Goal: Information Seeking & Learning: Understand process/instructions

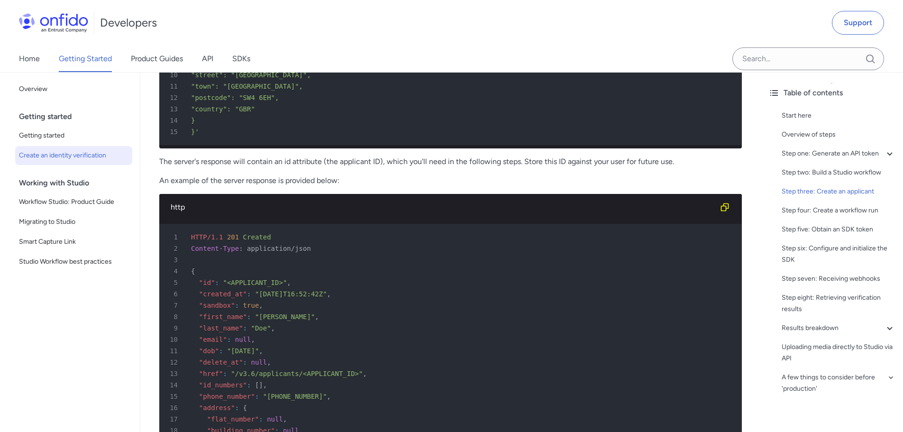
scroll to position [1754, 0]
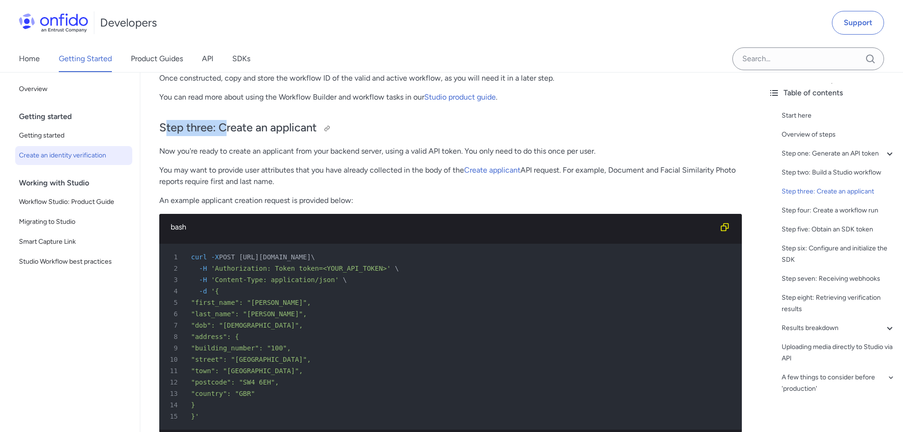
drag, startPoint x: 167, startPoint y: 125, endPoint x: 260, endPoint y: 133, distance: 92.8
click at [256, 124] on h2 "Step three: Create an applicant" at bounding box center [450, 128] width 583 height 16
drag, startPoint x: 197, startPoint y: 149, endPoint x: 278, endPoint y: 155, distance: 81.3
click at [275, 154] on p "Now you're ready to create an applicant from your backend server, using a valid…" at bounding box center [450, 151] width 583 height 11
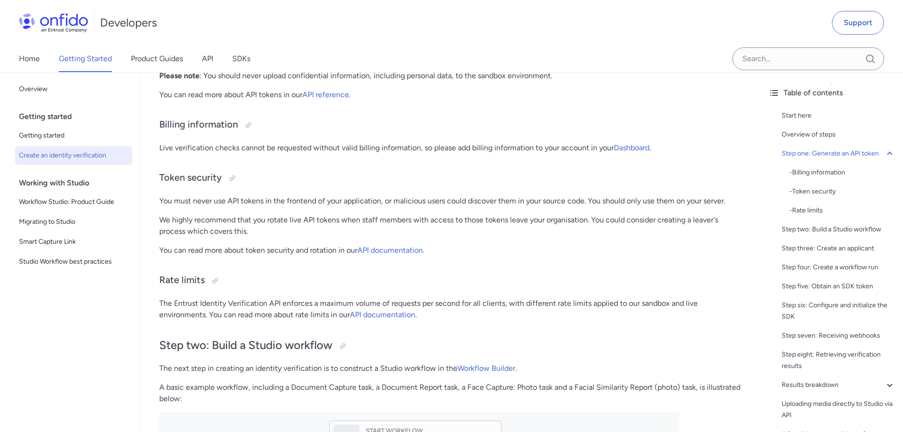
scroll to position [901, 0]
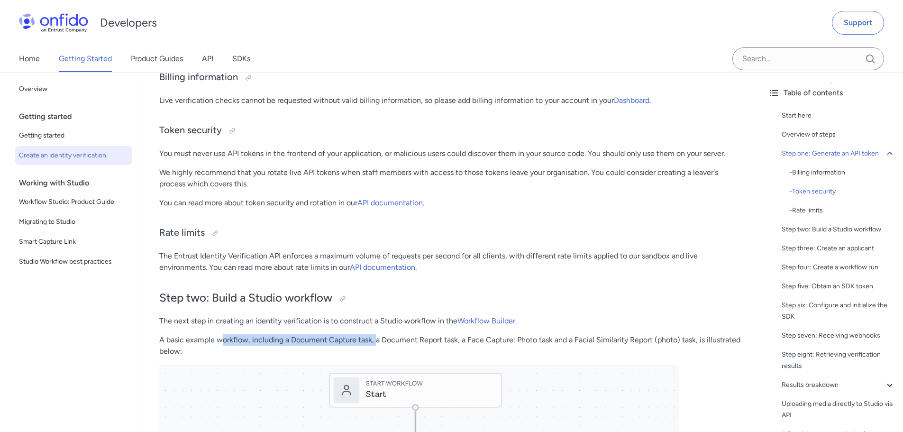
drag, startPoint x: 223, startPoint y: 335, endPoint x: 376, endPoint y: 337, distance: 152.7
click at [376, 337] on p "A basic example workflow, including a Document Capture task, a Document Report …" at bounding box center [450, 345] width 583 height 23
drag, startPoint x: 381, startPoint y: 338, endPoint x: 387, endPoint y: 338, distance: 6.2
click at [383, 338] on p "A basic example workflow, including a Document Capture task, a Document Report …" at bounding box center [450, 345] width 583 height 23
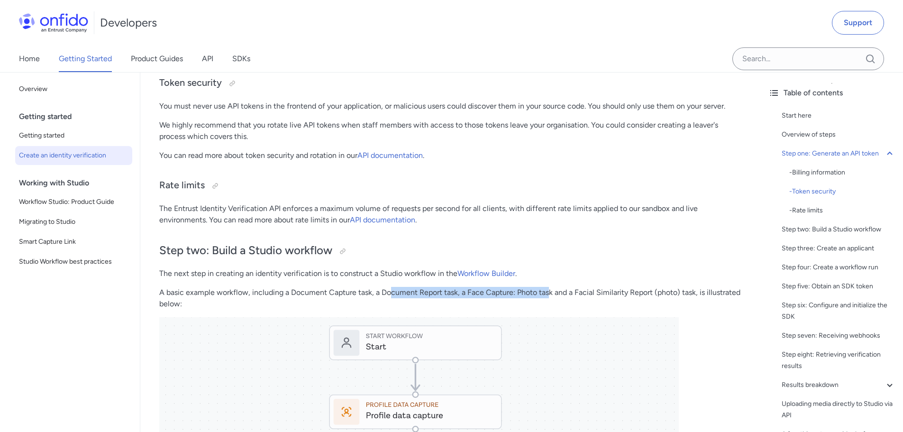
drag, startPoint x: 390, startPoint y: 293, endPoint x: 562, endPoint y: 299, distance: 172.2
click at [558, 297] on p "A basic example workflow, including a Document Capture task, a Document Report …" at bounding box center [450, 298] width 583 height 23
click at [601, 303] on p "A basic example workflow, including a Document Capture task, a Document Report …" at bounding box center [450, 298] width 583 height 23
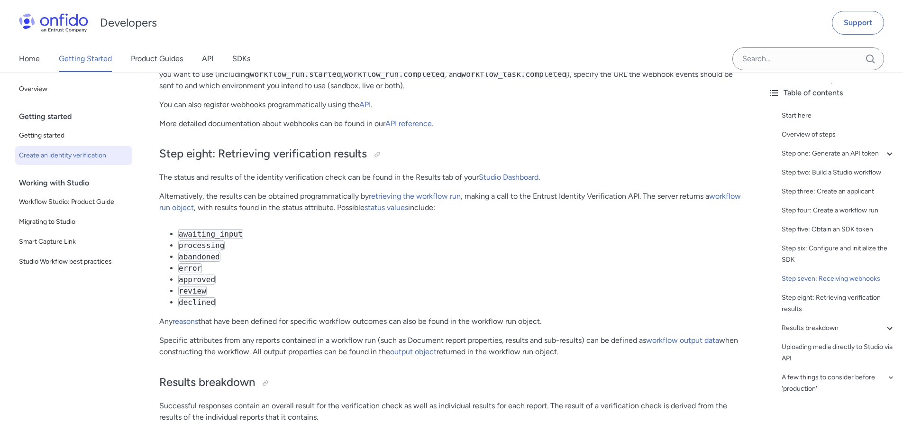
scroll to position [3129, 0]
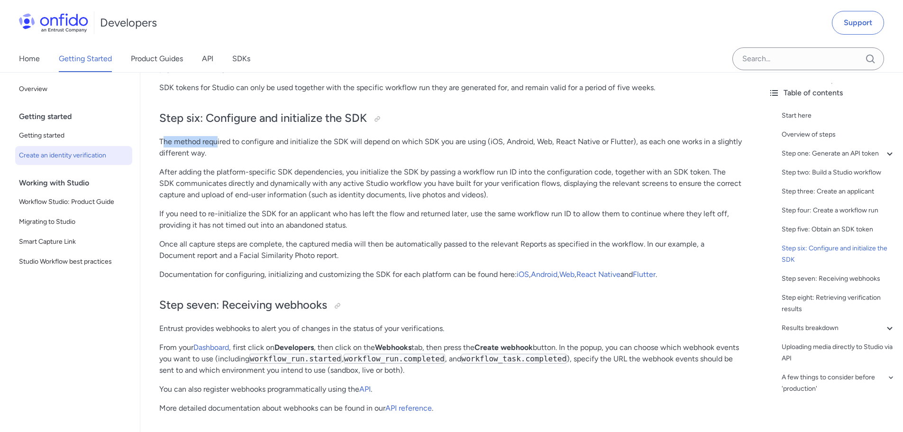
drag, startPoint x: 165, startPoint y: 160, endPoint x: 227, endPoint y: 160, distance: 62.6
click at [226, 159] on p "The method required to configure and initialize the SDK will depend on which SD…" at bounding box center [450, 147] width 583 height 23
click at [234, 159] on p "The method required to configure and initialize the SDK will depend on which SD…" at bounding box center [450, 147] width 583 height 23
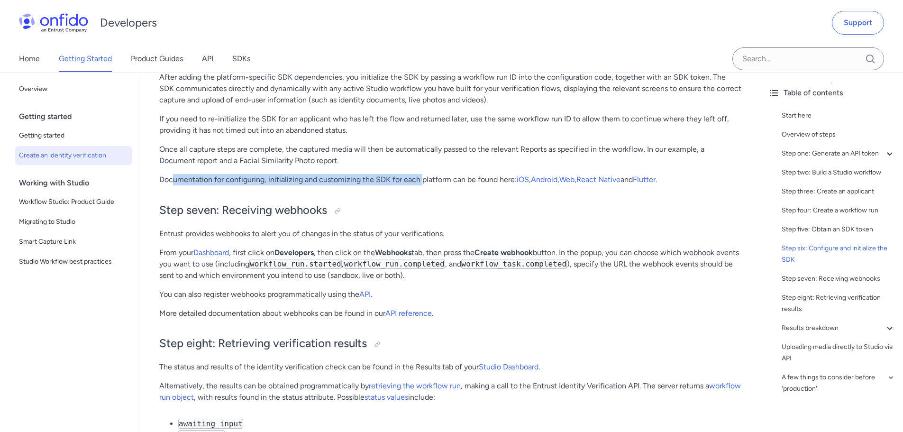
drag, startPoint x: 171, startPoint y: 202, endPoint x: 432, endPoint y: 201, distance: 261.2
click at [427, 185] on p "Documentation for configuring, initializing and customizing the SDK for each pl…" at bounding box center [450, 179] width 583 height 11
click at [432, 185] on p "Documentation for configuring, initializing and customizing the SDK for each pl…" at bounding box center [450, 179] width 583 height 11
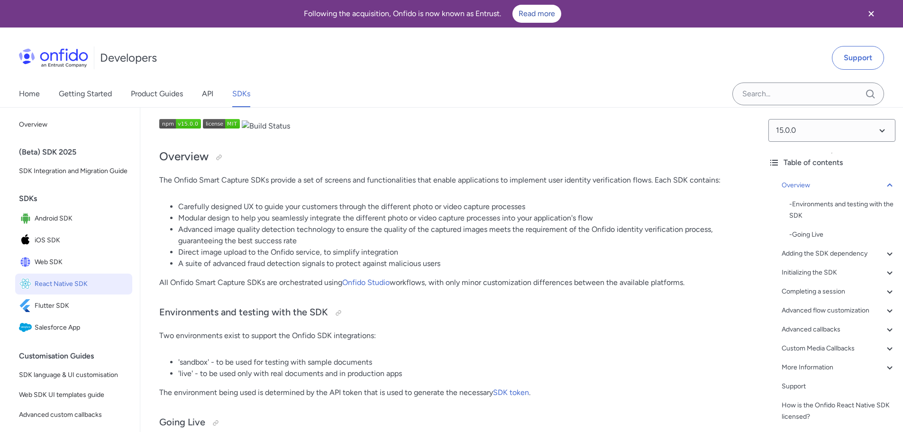
scroll to position [47, 0]
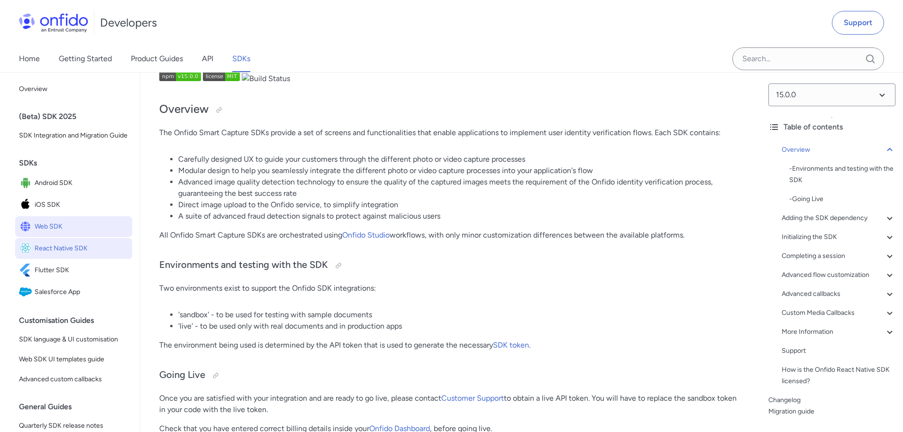
click at [46, 233] on span "Web SDK" at bounding box center [82, 226] width 94 height 13
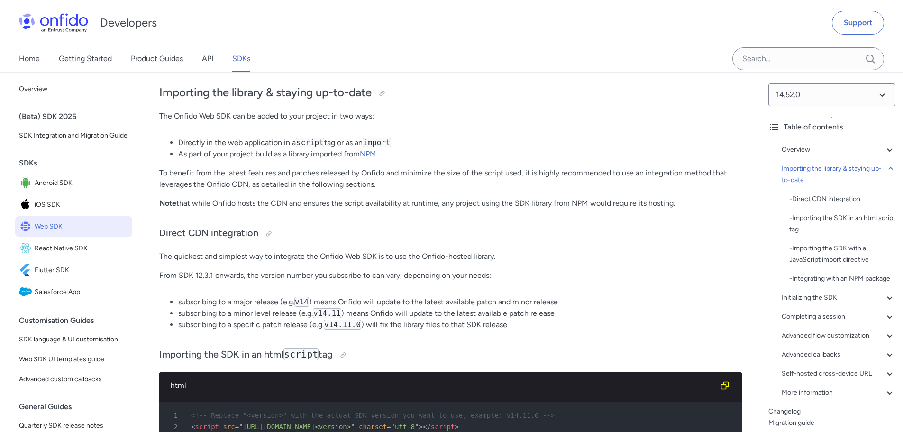
scroll to position [901, 0]
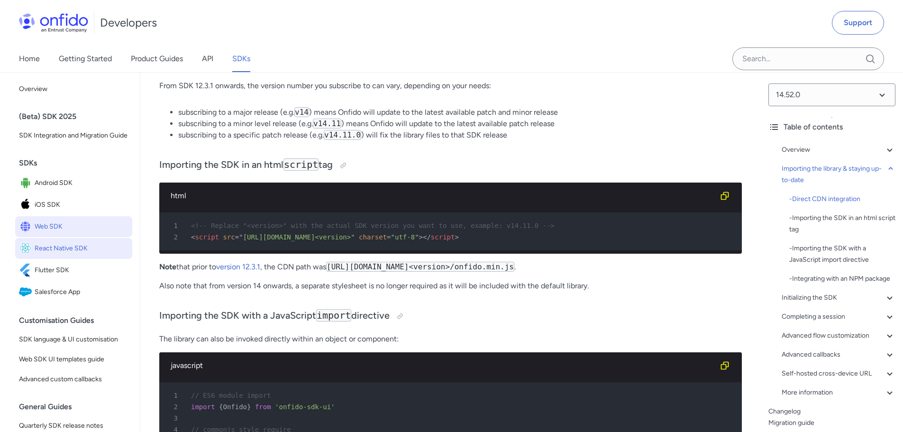
click at [53, 255] on span "React Native SDK" at bounding box center [82, 248] width 94 height 13
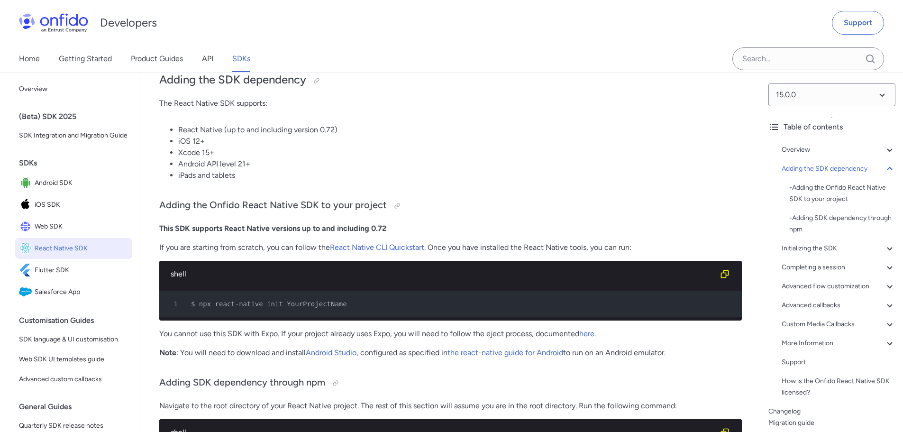
scroll to position [474, 0]
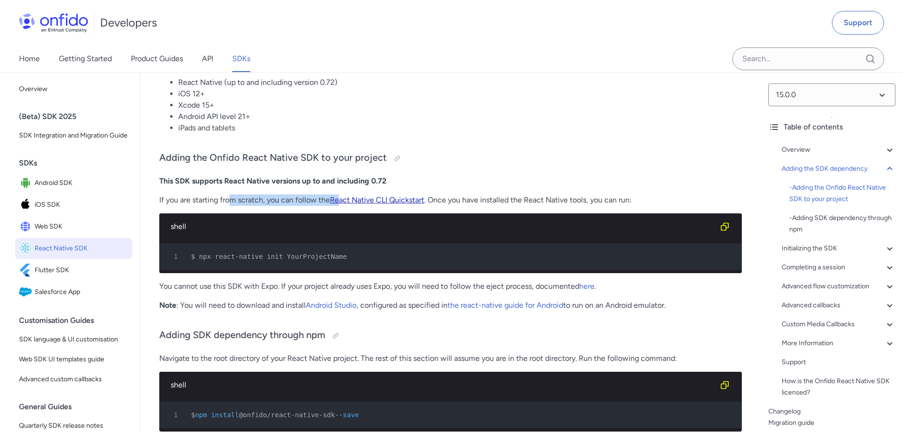
drag, startPoint x: 229, startPoint y: 201, endPoint x: 349, endPoint y: 200, distance: 120.4
click at [346, 200] on p "If you are starting from scratch, you can follow the React Native CLI Quickstar…" at bounding box center [450, 199] width 583 height 11
click at [451, 194] on p "If you are starting from scratch, you can follow the React Native CLI Quickstar…" at bounding box center [450, 199] width 583 height 11
click at [462, 292] on p "You cannot use this SDK with Expo. If your project already uses Expo, you will …" at bounding box center [450, 286] width 583 height 11
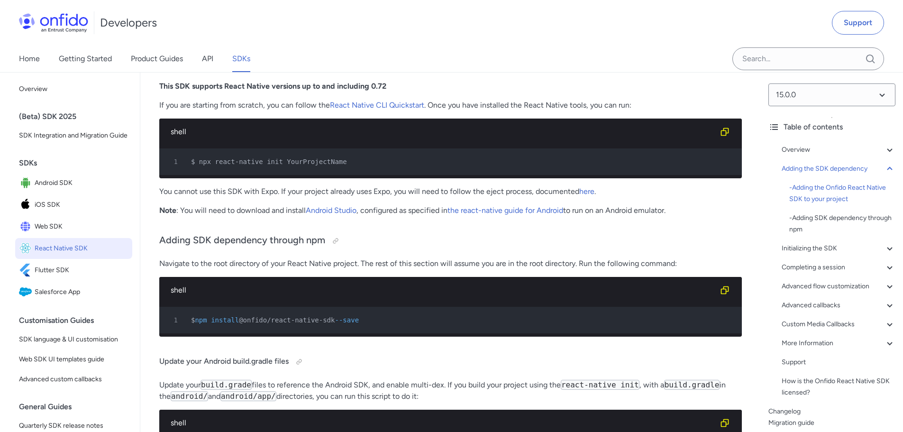
scroll to position [522, 0]
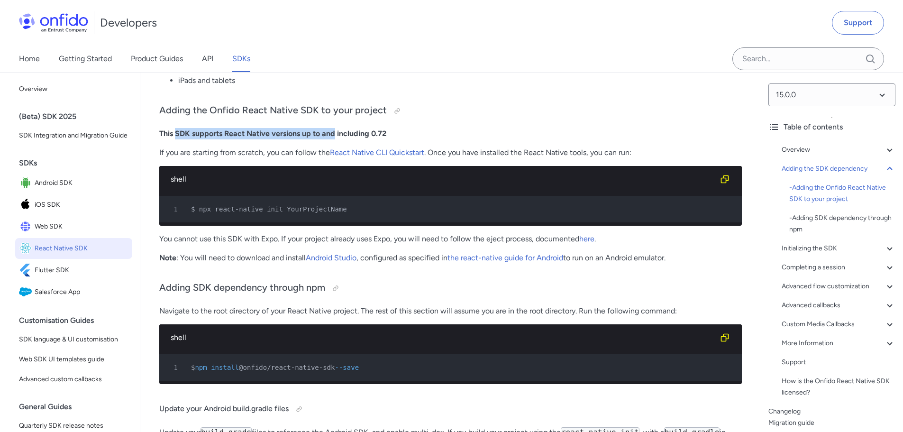
drag, startPoint x: 175, startPoint y: 132, endPoint x: 343, endPoint y: 135, distance: 167.9
click at [335, 134] on strong "This SDK supports React Native versions up to and including 0.72" at bounding box center [272, 133] width 227 height 9
click at [351, 135] on strong "This SDK supports React Native versions up to and including 0.72" at bounding box center [272, 133] width 227 height 9
drag, startPoint x: 168, startPoint y: 318, endPoint x: 317, endPoint y: 320, distance: 149.4
click at [315, 317] on p "Navigate to the root directory of your React Native project. The rest of this s…" at bounding box center [450, 310] width 583 height 11
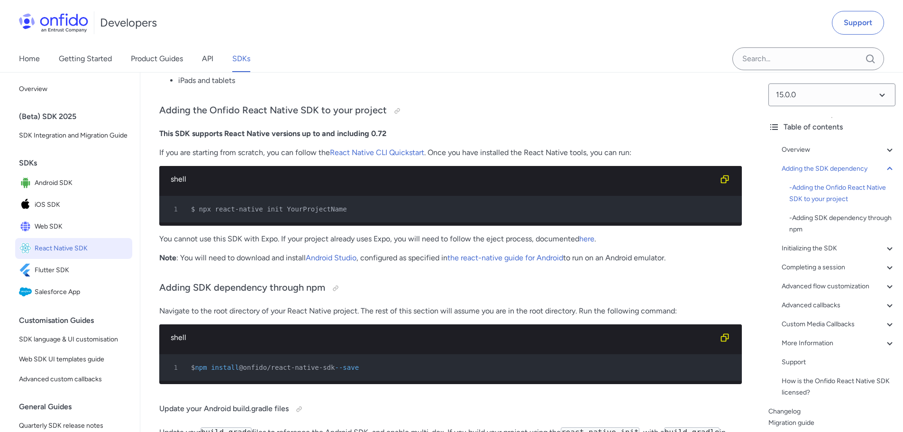
click at [336, 317] on p "Navigate to the root directory of your React Native project. The rest of this s…" at bounding box center [450, 310] width 583 height 11
drag, startPoint x: 268, startPoint y: 316, endPoint x: 512, endPoint y: 326, distance: 243.9
click at [490, 317] on p "Navigate to the root directory of your React Native project. The rest of this s…" at bounding box center [450, 310] width 583 height 11
click at [525, 317] on p "Navigate to the root directory of your React Native project. The rest of this s…" at bounding box center [450, 310] width 583 height 11
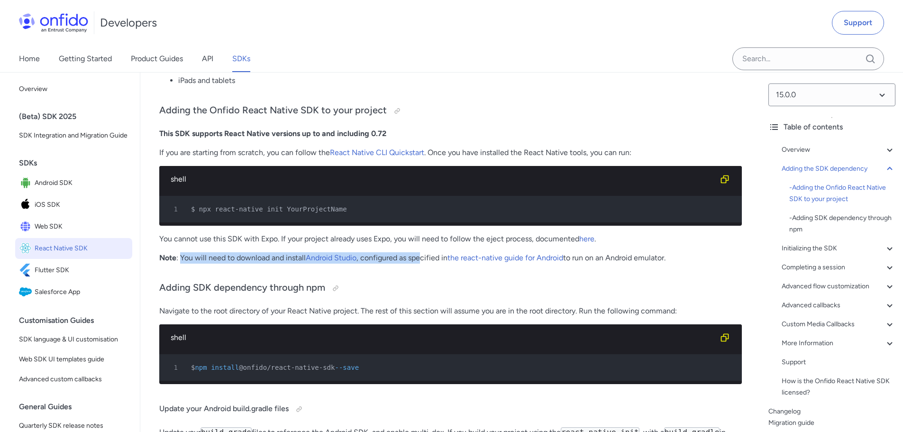
drag, startPoint x: 197, startPoint y: 263, endPoint x: 431, endPoint y: 264, distance: 233.7
click at [428, 263] on p "Note : You will need to download and install Android Studio , configured as spe…" at bounding box center [450, 257] width 583 height 11
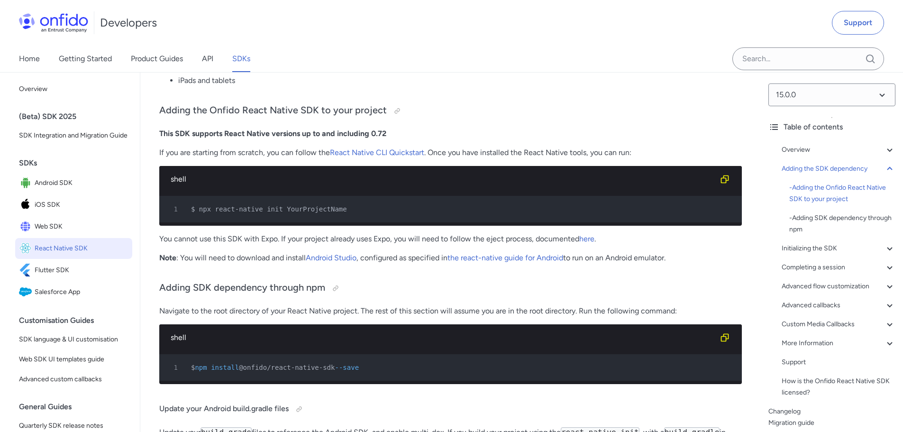
click at [431, 264] on p "Note : You will need to download and install Android Studio , configured as spe…" at bounding box center [450, 257] width 583 height 11
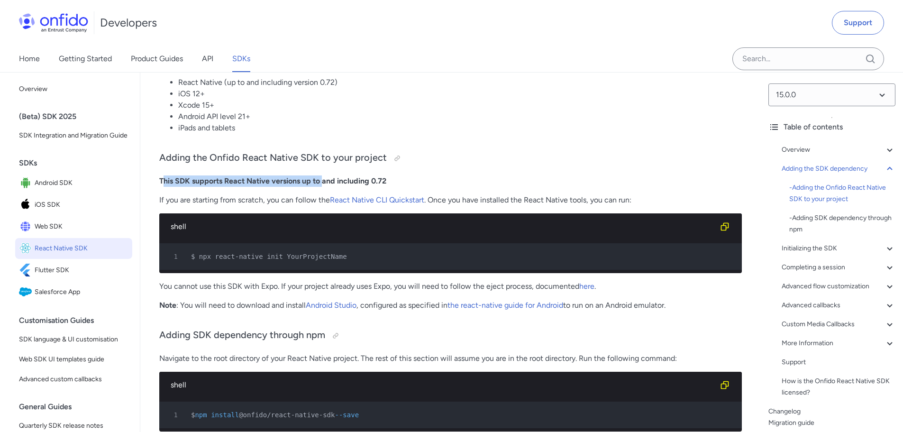
drag, startPoint x: 165, startPoint y: 179, endPoint x: 324, endPoint y: 178, distance: 159.3
click at [324, 178] on strong "This SDK supports React Native versions up to and including 0.72" at bounding box center [272, 180] width 227 height 9
click at [322, 179] on strong "This SDK supports React Native versions up to and including 0.72" at bounding box center [272, 180] width 227 height 9
drag, startPoint x: 188, startPoint y: 178, endPoint x: 277, endPoint y: 184, distance: 89.3
click at [272, 184] on strong "This SDK supports React Native versions up to and including 0.72" at bounding box center [272, 180] width 227 height 9
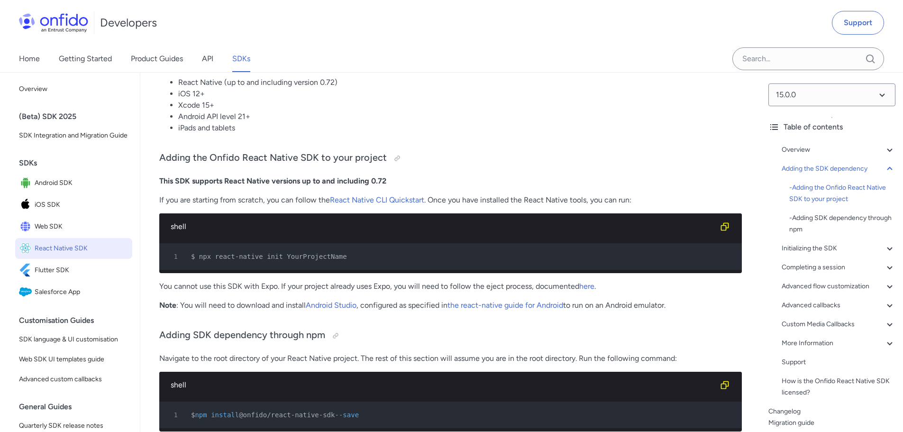
click at [281, 181] on strong "This SDK supports React Native versions up to and including 0.72" at bounding box center [272, 180] width 227 height 9
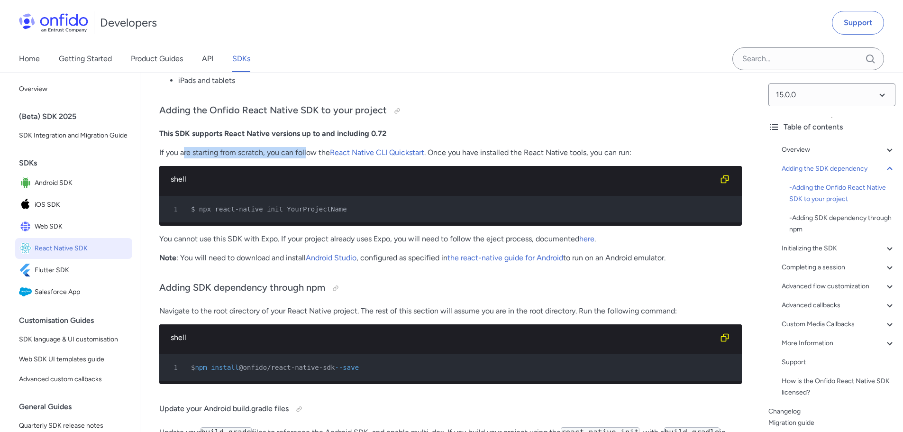
drag, startPoint x: 183, startPoint y: 151, endPoint x: 309, endPoint y: 154, distance: 125.7
click at [309, 154] on p "If you are starting from scratch, you can follow the React Native CLI Quickstar…" at bounding box center [450, 152] width 583 height 11
click at [540, 104] on h3 "Adding the Onfido React Native SDK to your project" at bounding box center [450, 110] width 583 height 15
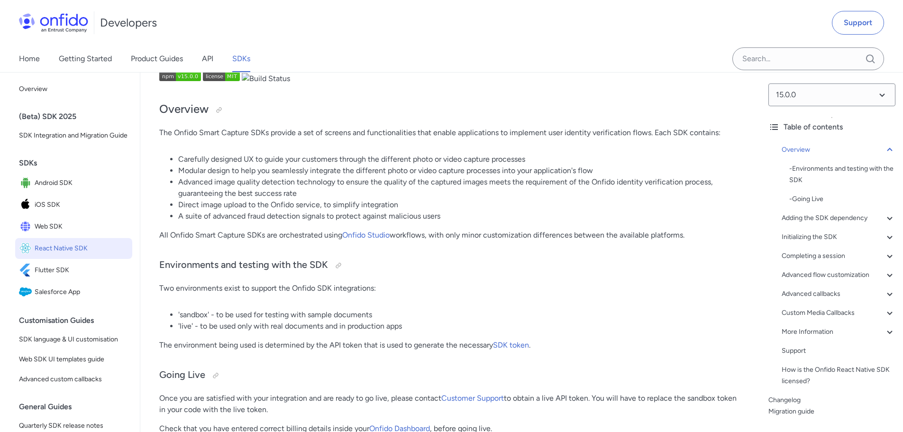
scroll to position [142, 0]
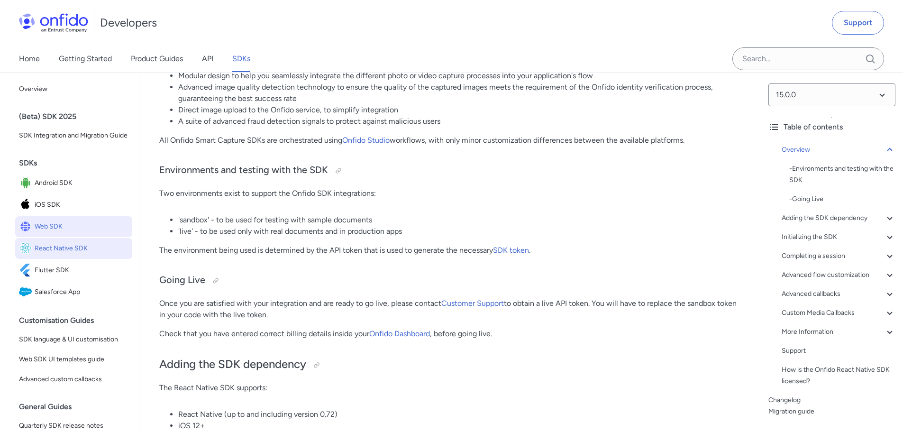
click at [57, 233] on span "Web SDK" at bounding box center [82, 226] width 94 height 13
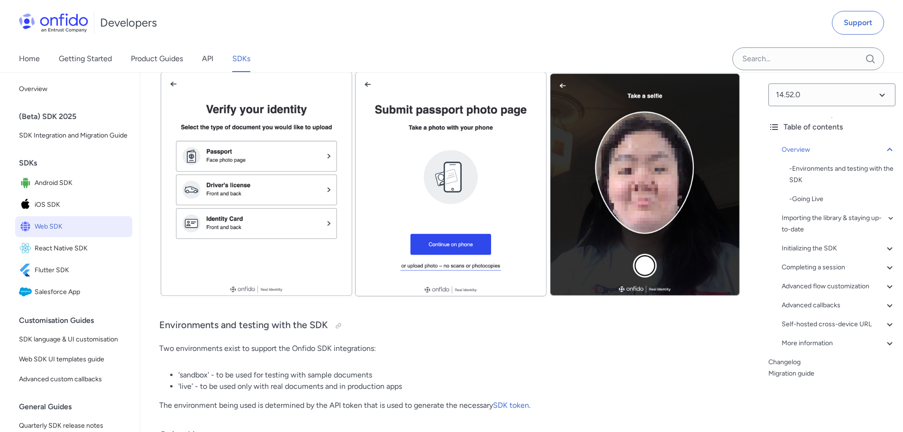
scroll to position [474, 0]
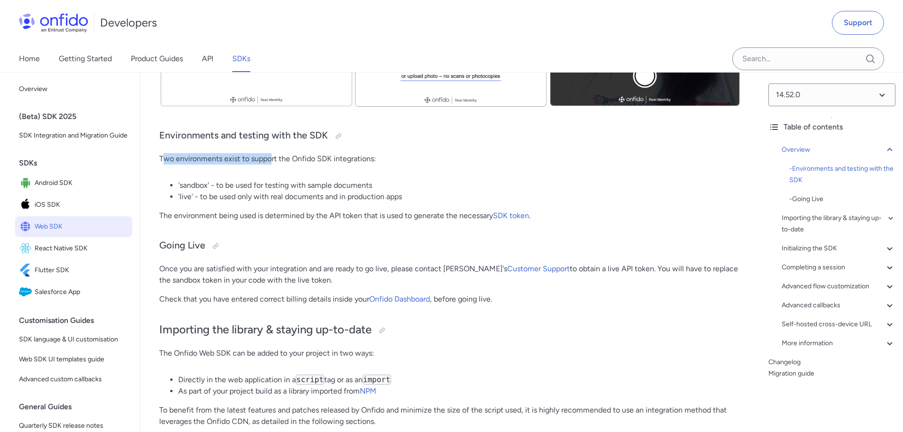
drag, startPoint x: 165, startPoint y: 159, endPoint x: 304, endPoint y: 179, distance: 140.4
click at [304, 162] on p "Two environments exist to support the Onfido SDK integrations:" at bounding box center [450, 158] width 583 height 11
click at [235, 191] on li "'live' - to be used only with real documents and in production apps" at bounding box center [460, 196] width 564 height 11
drag, startPoint x: 247, startPoint y: 183, endPoint x: 324, endPoint y: 189, distance: 77.1
click at [310, 184] on ul "'sandbox' - to be used for testing with sample documents 'live' - to be used on…" at bounding box center [450, 191] width 583 height 23
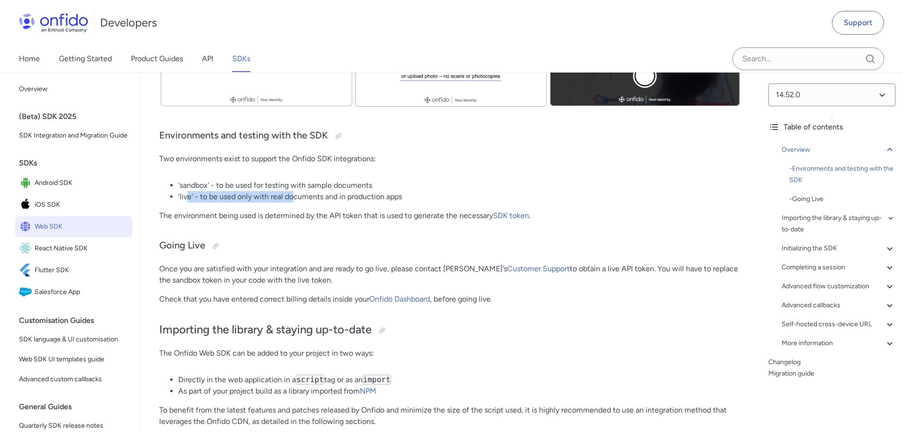
drag, startPoint x: 188, startPoint y: 197, endPoint x: 325, endPoint y: 203, distance: 137.2
click at [312, 198] on li "'live' - to be used only with real documents and in production apps" at bounding box center [460, 196] width 564 height 11
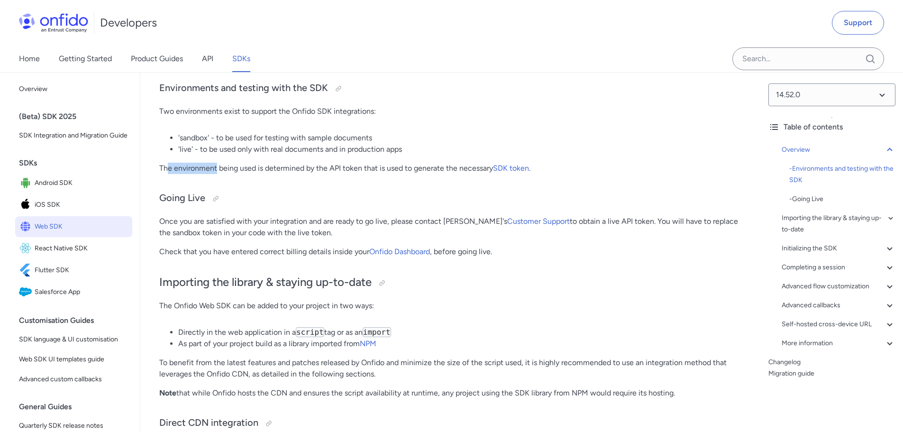
drag, startPoint x: 173, startPoint y: 169, endPoint x: 313, endPoint y: 165, distance: 140.4
click at [295, 165] on p "The environment being used is determined by the API token that is used to gener…" at bounding box center [450, 168] width 583 height 11
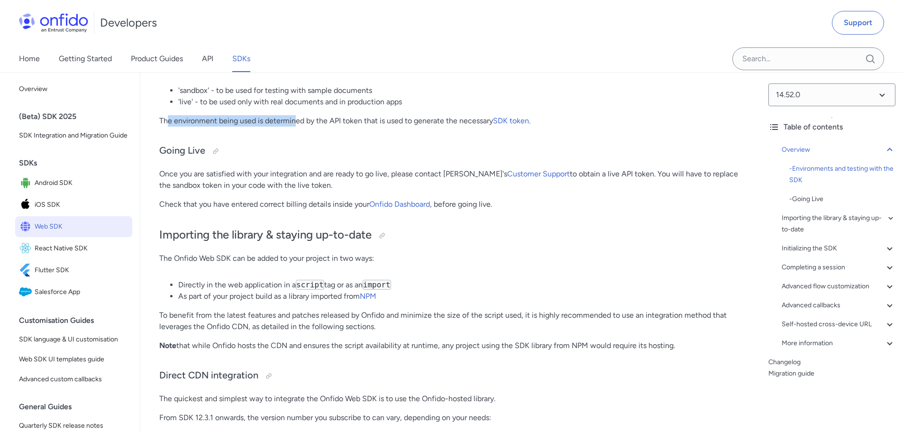
scroll to position [379, 0]
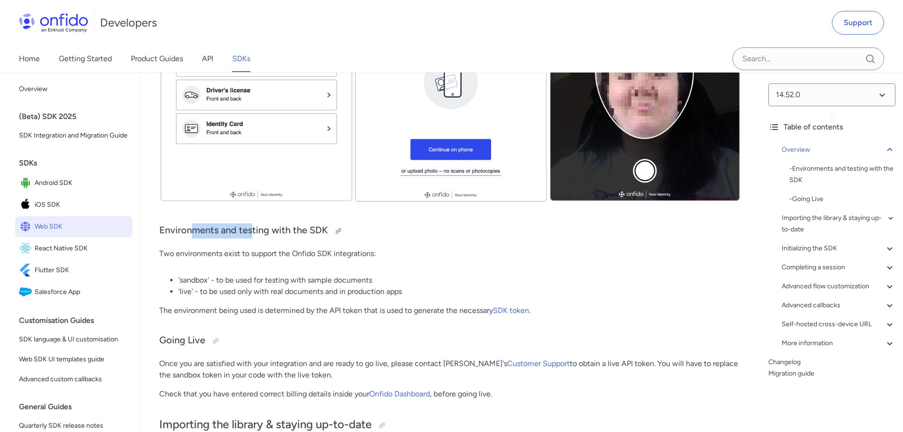
drag, startPoint x: 195, startPoint y: 231, endPoint x: 284, endPoint y: 229, distance: 88.7
click at [273, 227] on h3 "Environments and testing with the SDK" at bounding box center [450, 230] width 583 height 15
drag, startPoint x: 212, startPoint y: 253, endPoint x: 326, endPoint y: 247, distance: 113.9
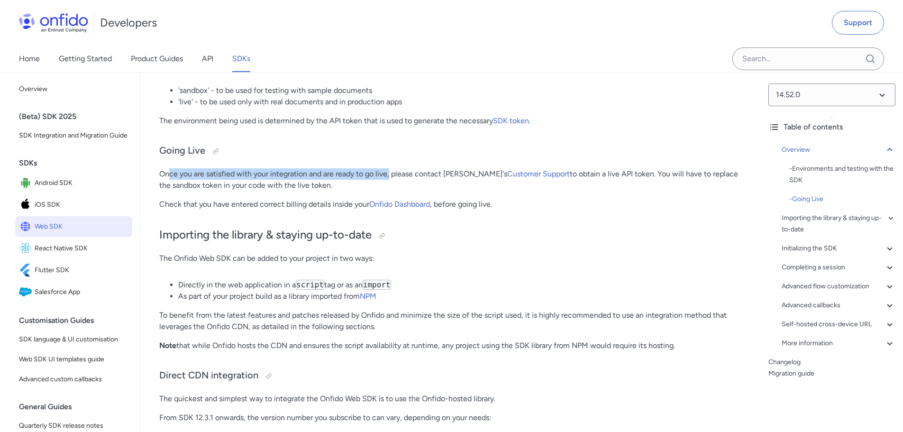
drag, startPoint x: 168, startPoint y: 172, endPoint x: 394, endPoint y: 178, distance: 225.8
click at [398, 174] on p "Once you are satisfied with your integration and are ready to go live, please c…" at bounding box center [450, 179] width 583 height 23
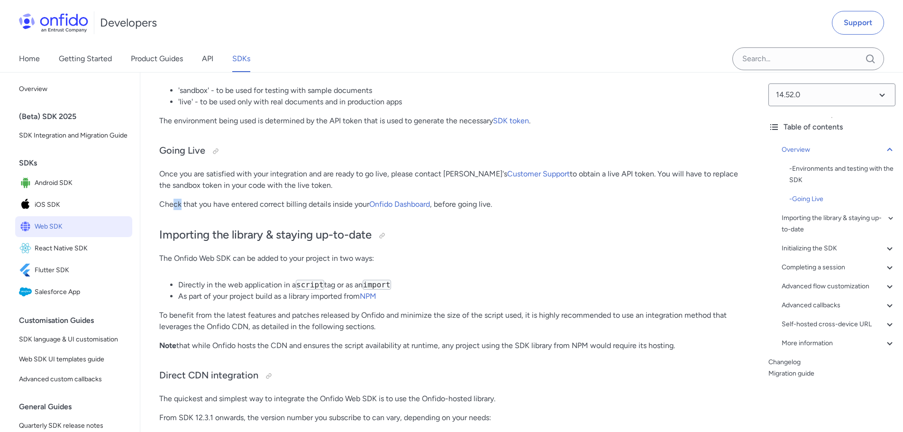
drag, startPoint x: 175, startPoint y: 200, endPoint x: 200, endPoint y: 203, distance: 25.4
click at [192, 200] on p "Check that you have entered correct billing details inside your Onfido Dashboar…" at bounding box center [450, 204] width 583 height 11
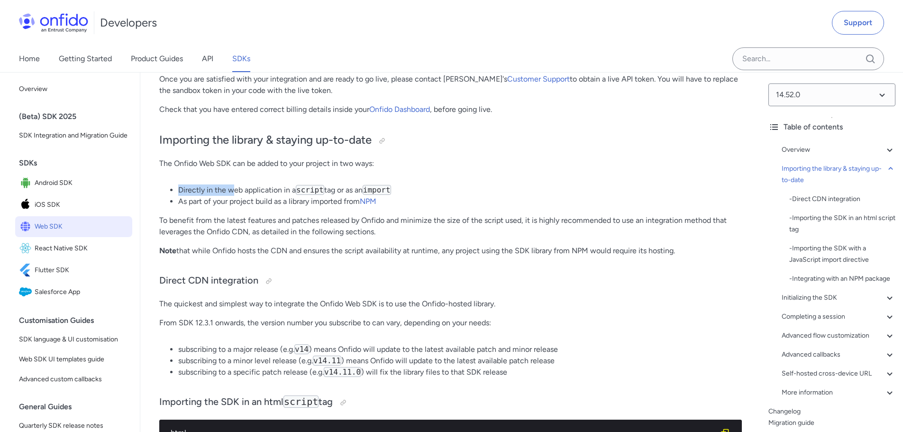
drag, startPoint x: 183, startPoint y: 189, endPoint x: 251, endPoint y: 190, distance: 67.3
click at [238, 189] on ul "Directly in the web application in a script tag or as an import As part of your…" at bounding box center [450, 195] width 583 height 23
click at [254, 191] on li "Directly in the web application in a script tag or as an import" at bounding box center [460, 189] width 564 height 11
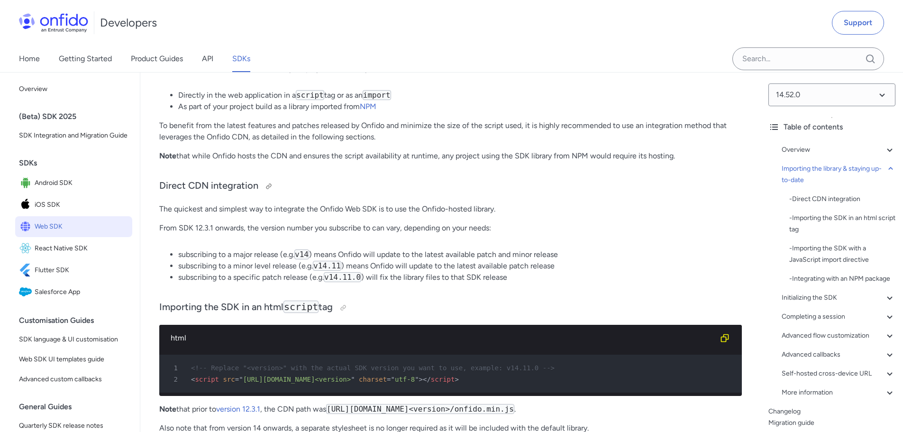
scroll to position [616, 0]
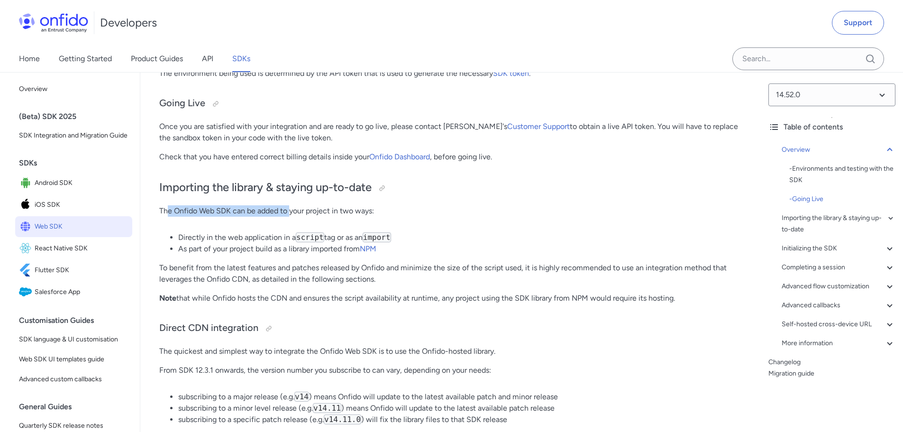
drag, startPoint x: 170, startPoint y: 208, endPoint x: 301, endPoint y: 211, distance: 131.4
click at [293, 210] on p "The Onfido Web SDK can be added to your project in two ways:" at bounding box center [450, 210] width 583 height 11
drag, startPoint x: 295, startPoint y: 208, endPoint x: 273, endPoint y: 211, distance: 22.0
click at [294, 208] on p "The Onfido Web SDK can be added to your project in two ways:" at bounding box center [450, 210] width 583 height 11
click at [194, 233] on li "Directly in the web application in a script tag or as an import" at bounding box center [460, 237] width 564 height 11
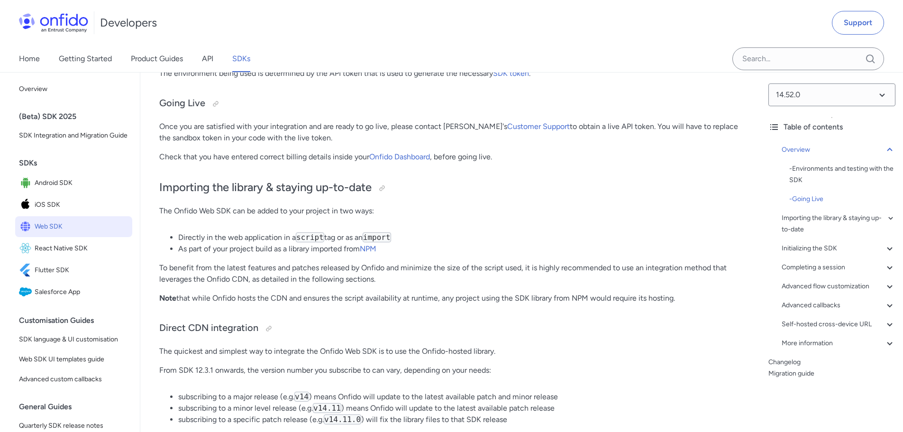
drag, startPoint x: 180, startPoint y: 235, endPoint x: 309, endPoint y: 234, distance: 129.0
click at [300, 233] on li "Directly in the web application in a script tag or as an import" at bounding box center [460, 237] width 564 height 11
click at [337, 235] on li "Directly in the web application in a script tag or as an import" at bounding box center [460, 237] width 564 height 11
drag, startPoint x: 183, startPoint y: 247, endPoint x: 296, endPoint y: 251, distance: 113.4
click at [291, 252] on li "As part of your project build as a library imported from NPM" at bounding box center [460, 248] width 564 height 11
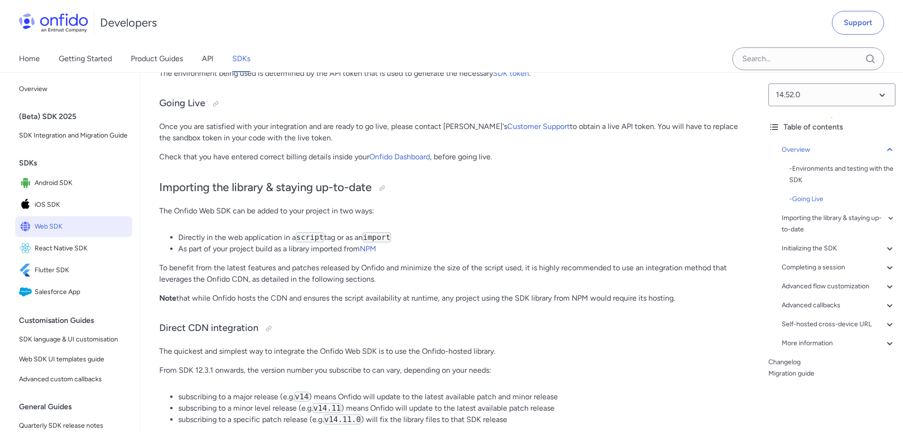
click at [299, 249] on li "As part of your project build as a library imported from NPM" at bounding box center [460, 248] width 564 height 11
drag, startPoint x: 304, startPoint y: 247, endPoint x: 399, endPoint y: 248, distance: 94.8
click at [397, 247] on li "As part of your project build as a library imported from NPM" at bounding box center [460, 248] width 564 height 11
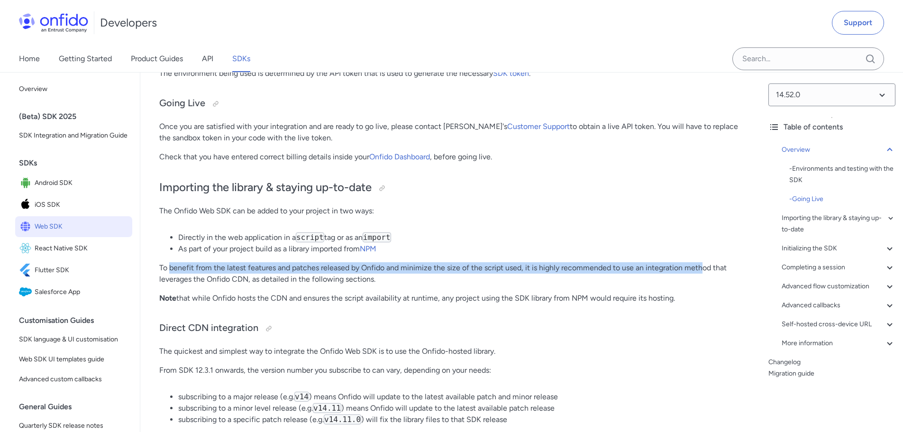
drag, startPoint x: 179, startPoint y: 264, endPoint x: 700, endPoint y: 265, distance: 521.5
click at [702, 265] on p "To benefit from the latest features and patches released by Onfido and minimize…" at bounding box center [450, 273] width 583 height 23
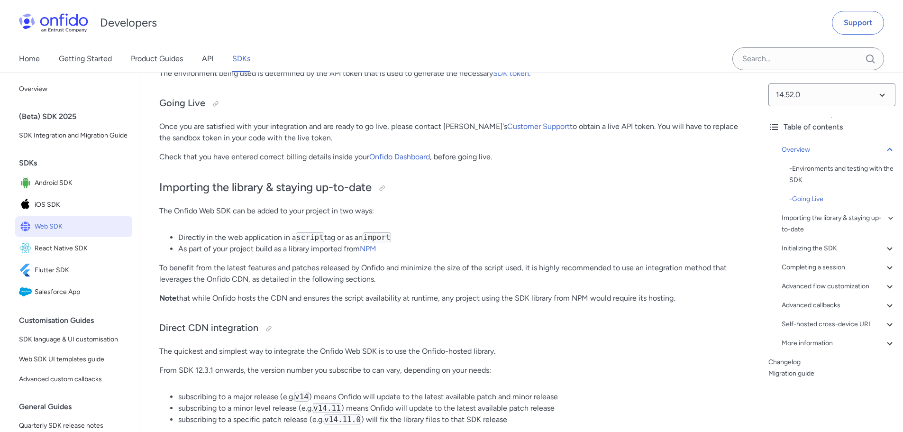
drag, startPoint x: 173, startPoint y: 277, endPoint x: 179, endPoint y: 276, distance: 6.2
click at [177, 276] on p "To benefit from the latest features and patches released by Onfido and minimize…" at bounding box center [450, 273] width 583 height 23
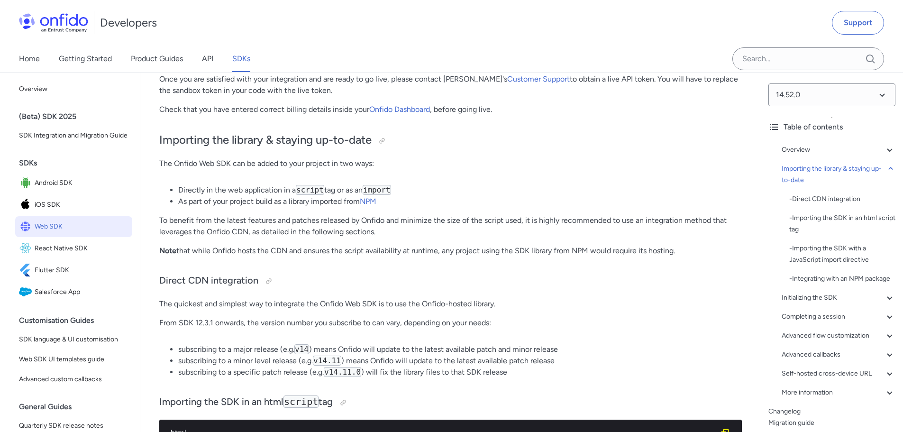
click at [246, 217] on p "To benefit from the latest features and patches released by Onfido and minimize…" at bounding box center [450, 226] width 583 height 23
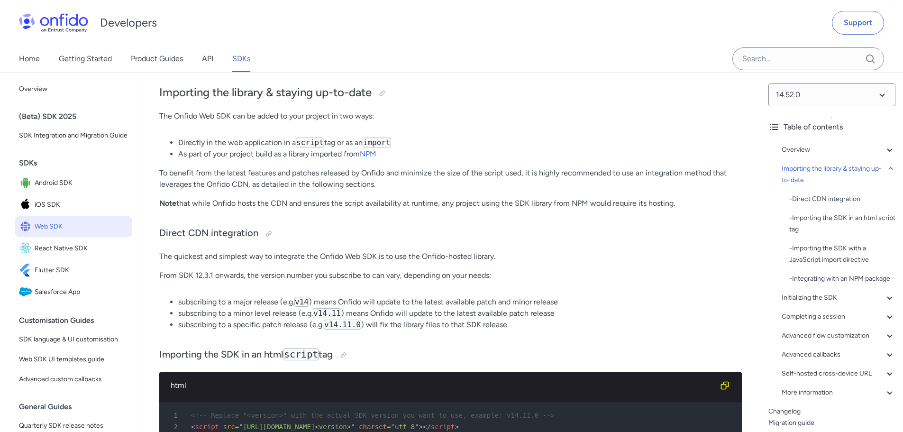
scroll to position [759, 0]
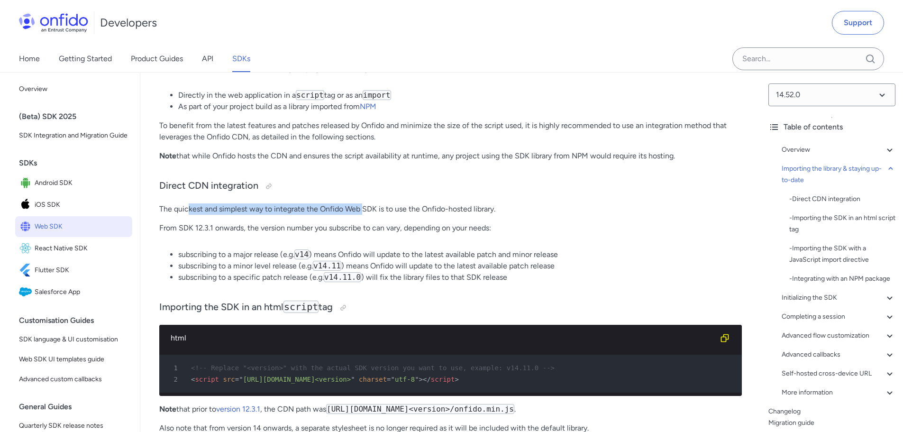
drag, startPoint x: 190, startPoint y: 211, endPoint x: 372, endPoint y: 210, distance: 182.1
click at [370, 210] on p "The quickest and simplest way to integrate the Onfido Web SDK is to use the Onf…" at bounding box center [450, 208] width 583 height 11
drag, startPoint x: 397, startPoint y: 209, endPoint x: 405, endPoint y: 211, distance: 8.7
click at [398, 209] on p "The quickest and simplest way to integrate the Onfido Web SDK is to use the Onf…" at bounding box center [450, 208] width 583 height 11
click at [467, 210] on p "The quickest and simplest way to integrate the Onfido Web SDK is to use the Onf…" at bounding box center [450, 208] width 583 height 11
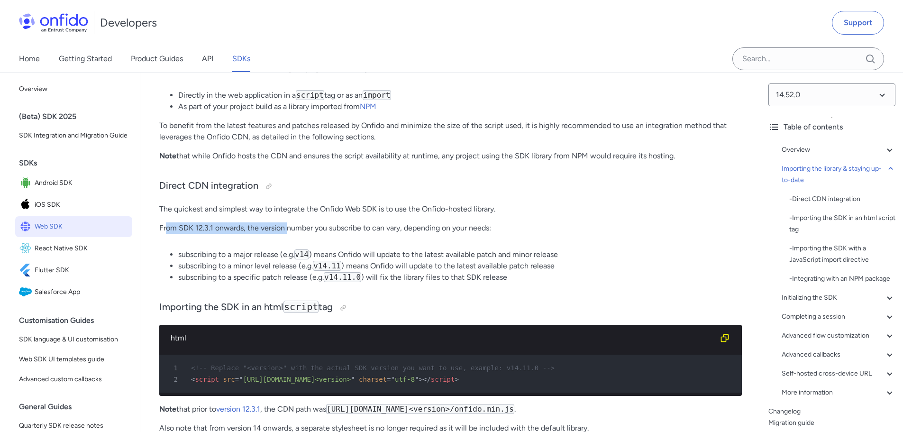
drag, startPoint x: 167, startPoint y: 227, endPoint x: 294, endPoint y: 229, distance: 126.6
click at [293, 229] on p "From SDK 12.3.1 onwards, the version number you subscribe to can vary, dependin…" at bounding box center [450, 227] width 583 height 11
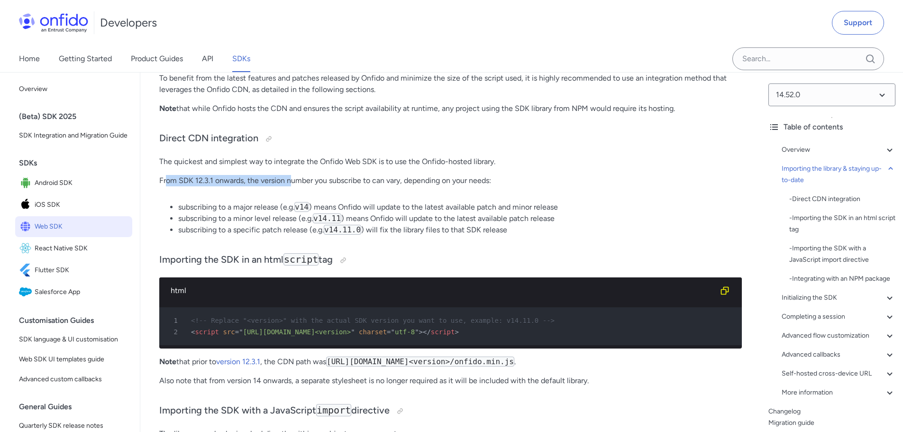
scroll to position [664, 0]
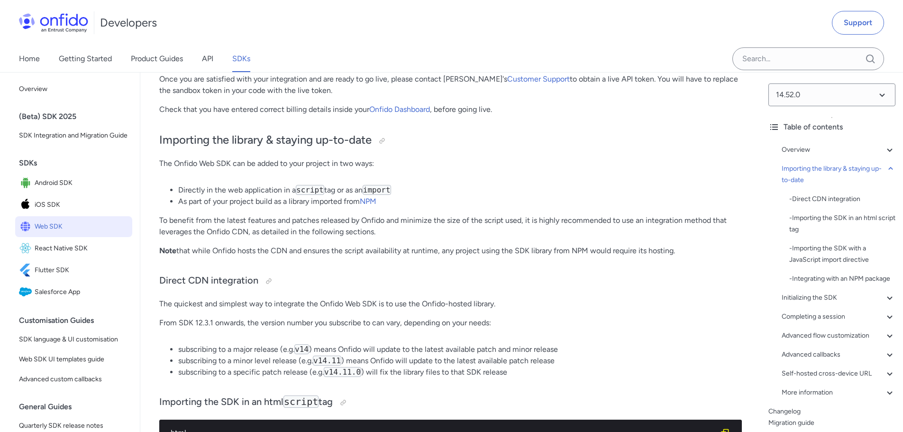
click at [204, 300] on p "The quickest and simplest way to integrate the Onfido Web SDK is to use the Onf…" at bounding box center [450, 303] width 583 height 11
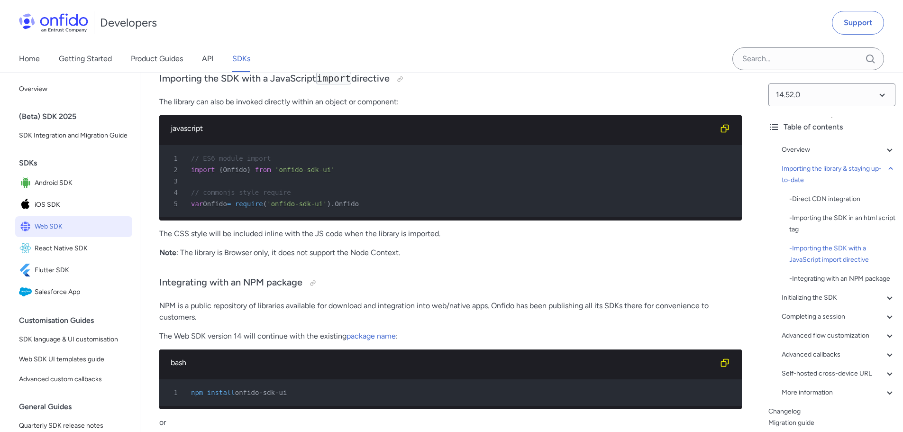
scroll to position [1233, 0]
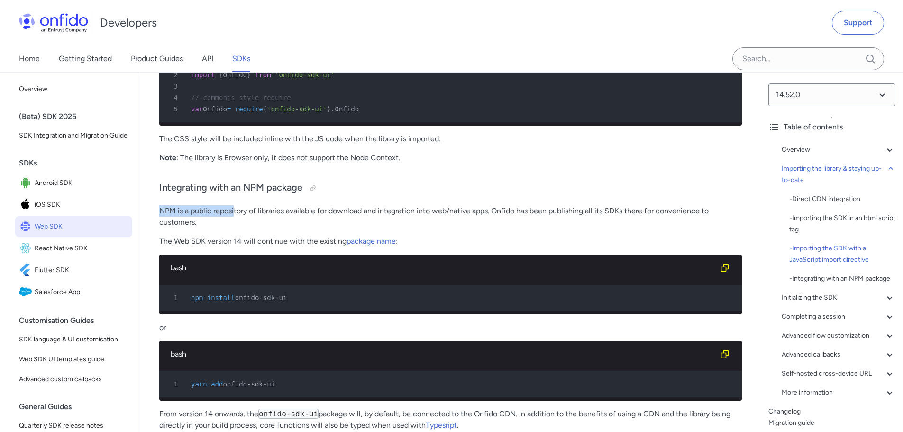
drag, startPoint x: 159, startPoint y: 222, endPoint x: 244, endPoint y: 225, distance: 84.9
click at [237, 223] on p "NPM is a public repository of libraries available for download and integration …" at bounding box center [450, 216] width 583 height 23
click at [248, 225] on p "NPM is a public repository of libraries available for download and integration …" at bounding box center [450, 216] width 583 height 23
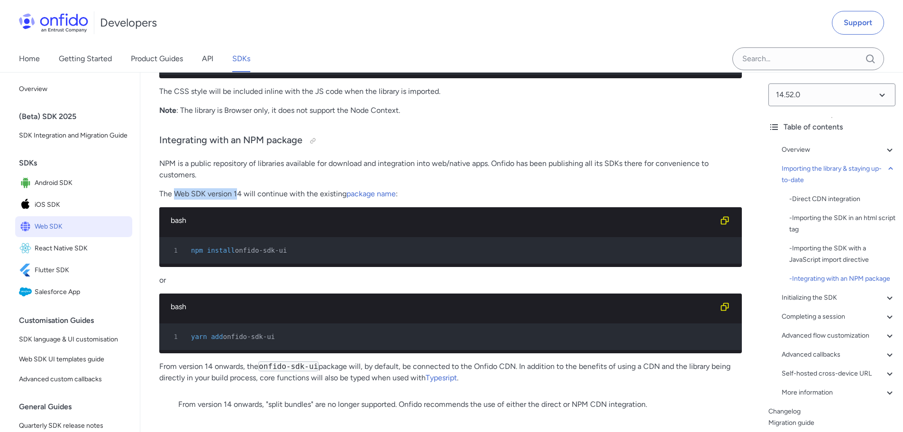
drag, startPoint x: 177, startPoint y: 202, endPoint x: 246, endPoint y: 202, distance: 69.2
click at [245, 200] on p "The Web SDK version 14 will continue with the existing package name :" at bounding box center [450, 193] width 583 height 11
click at [249, 200] on p "The Web SDK version 14 will continue with the existing package name :" at bounding box center [450, 193] width 583 height 11
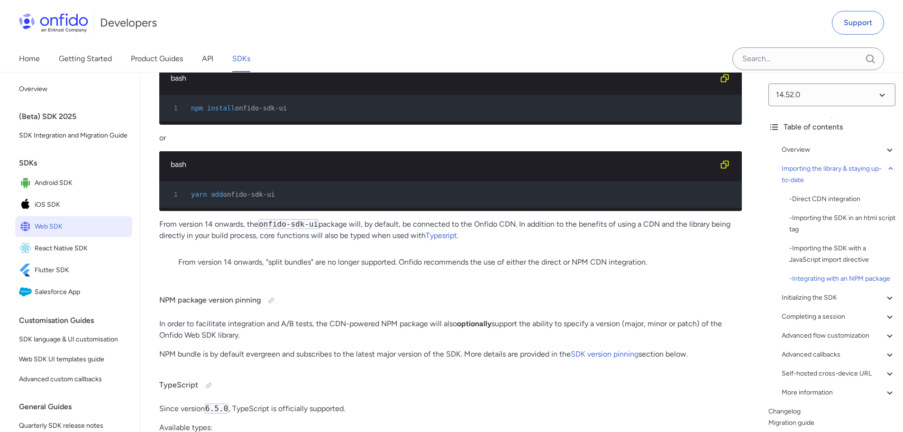
scroll to position [1328, 0]
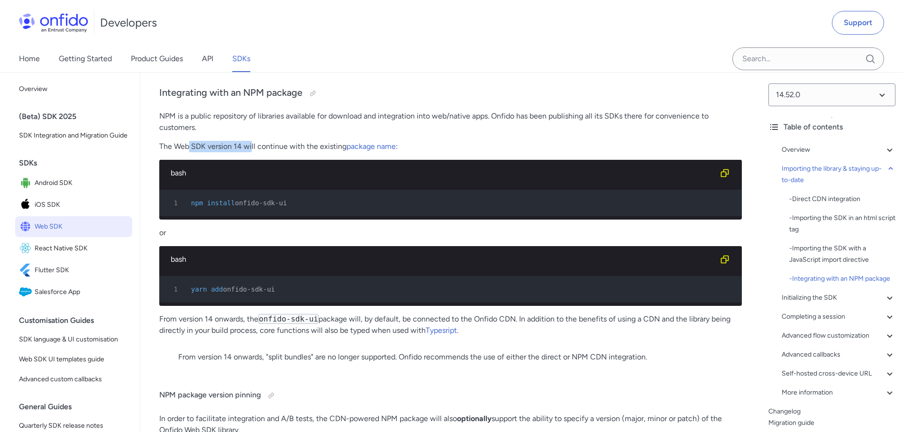
drag, startPoint x: 187, startPoint y: 157, endPoint x: 295, endPoint y: 160, distance: 107.7
click at [290, 152] on p "The Web SDK version 14 will continue with the existing package name :" at bounding box center [450, 146] width 583 height 11
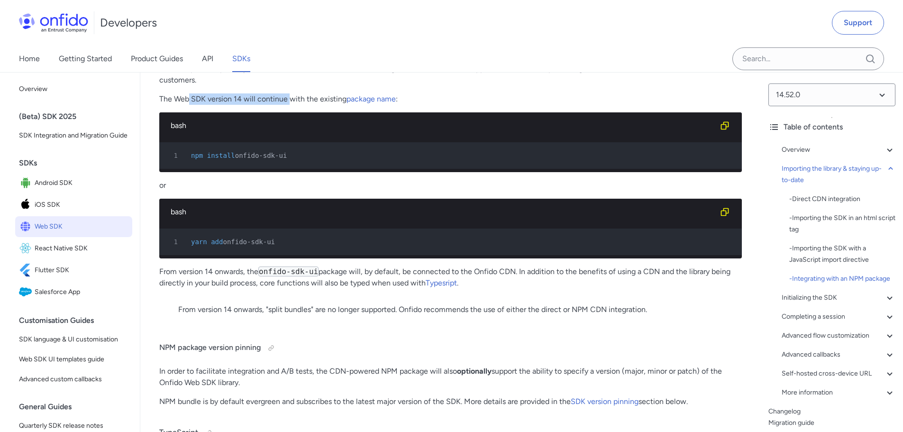
scroll to position [1422, 0]
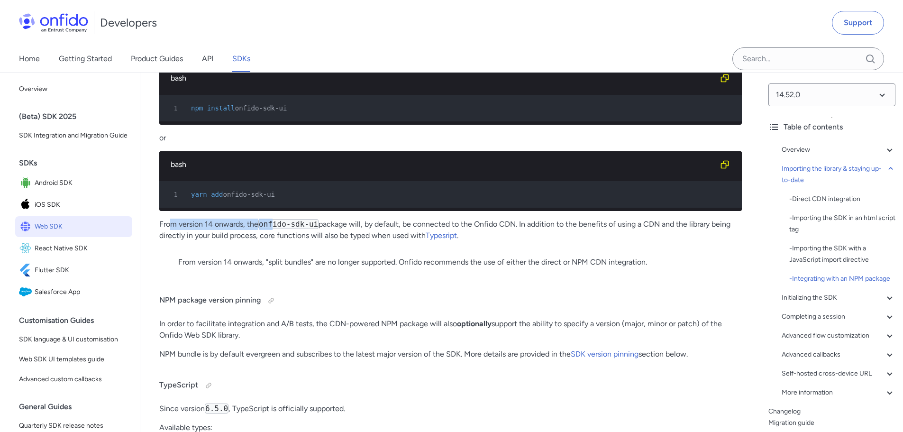
drag, startPoint x: 173, startPoint y: 257, endPoint x: 327, endPoint y: 256, distance: 153.6
click at [315, 241] on p "From version 14 onwards, the onfido-sdk-ui package will, by default, be connect…" at bounding box center [450, 230] width 583 height 23
click at [370, 241] on p "From version 14 onwards, the onfido-sdk-ui package will, by default, be connect…" at bounding box center [450, 230] width 583 height 23
drag, startPoint x: 199, startPoint y: 262, endPoint x: 343, endPoint y: 262, distance: 144.1
click at [338, 241] on p "From version 14 onwards, the onfido-sdk-ui package will, by default, be connect…" at bounding box center [450, 230] width 583 height 23
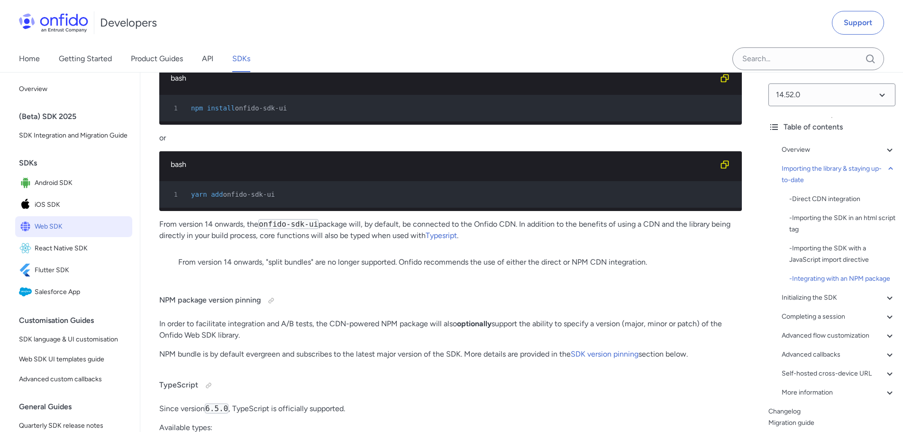
click at [358, 241] on p "From version 14 onwards, the onfido-sdk-ui package will, by default, be connect…" at bounding box center [450, 230] width 583 height 23
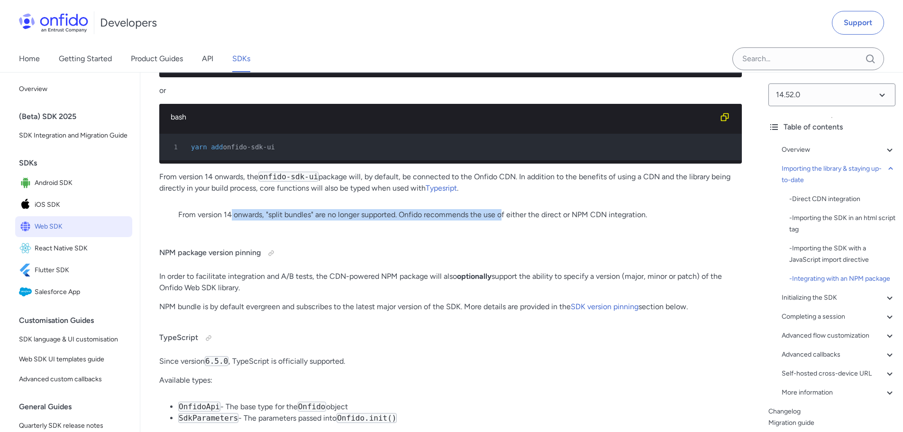
drag, startPoint x: 232, startPoint y: 235, endPoint x: 525, endPoint y: 245, distance: 293.7
click at [542, 220] on p "From version 14 onwards, "split bundles" are no longer supported. Onfido recomm…" at bounding box center [450, 214] width 545 height 11
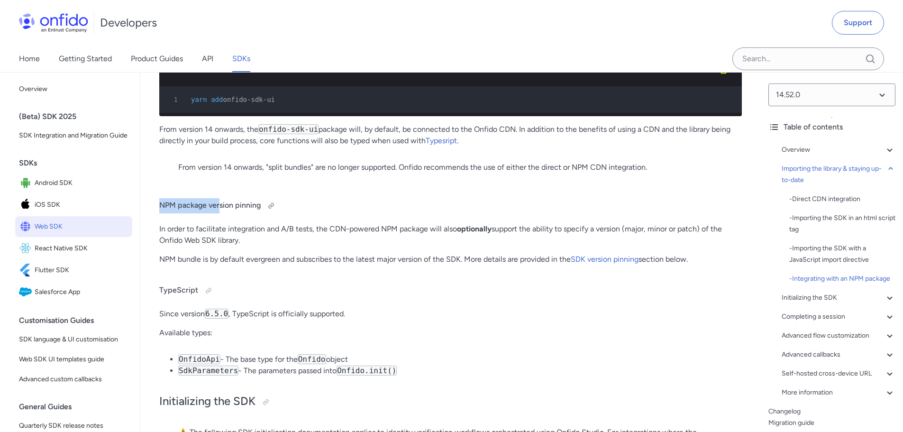
drag, startPoint x: 159, startPoint y: 236, endPoint x: 229, endPoint y: 237, distance: 70.2
click at [222, 213] on h4 "NPM package version pinning" at bounding box center [450, 205] width 583 height 15
click at [191, 246] on p "In order to facilitate integration and A/B tests, the CDN-powered NPM package w…" at bounding box center [450, 234] width 583 height 23
drag, startPoint x: 205, startPoint y: 256, endPoint x: 291, endPoint y: 256, distance: 85.3
click at [285, 246] on p "In order to facilitate integration and A/B tests, the CDN-powered NPM package w…" at bounding box center [450, 234] width 583 height 23
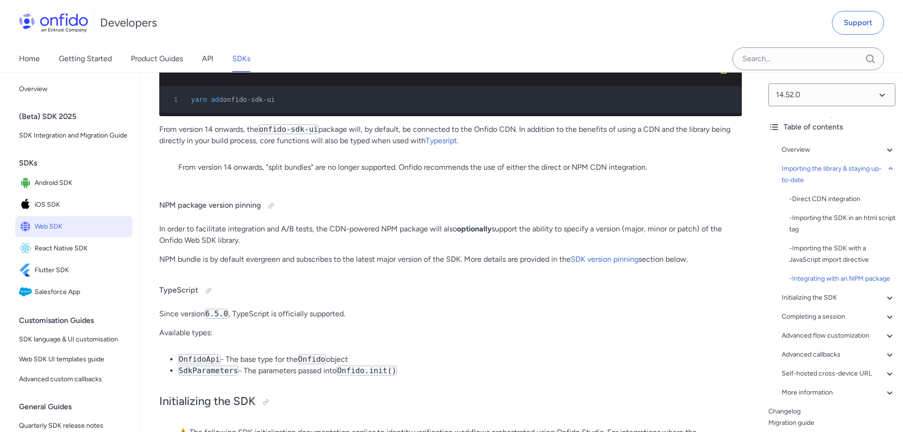
click at [296, 246] on p "In order to facilitate integration and A/B tests, the CDN-powered NPM package w…" at bounding box center [450, 234] width 583 height 23
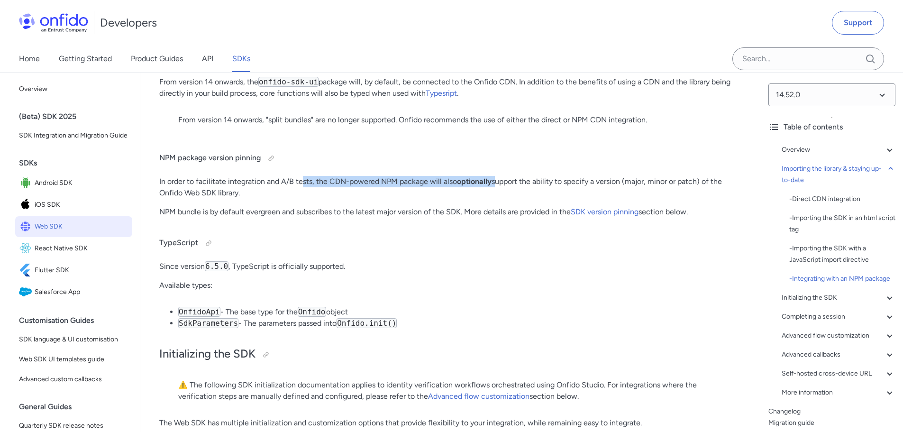
drag, startPoint x: 302, startPoint y: 209, endPoint x: 551, endPoint y: 213, distance: 248.9
click at [514, 199] on p "In order to facilitate integration and A/B tests, the CDN-powered NPM package w…" at bounding box center [450, 187] width 583 height 23
click at [551, 199] on p "In order to facilitate integration and A/B tests, the CDN-powered NPM package w…" at bounding box center [450, 187] width 583 height 23
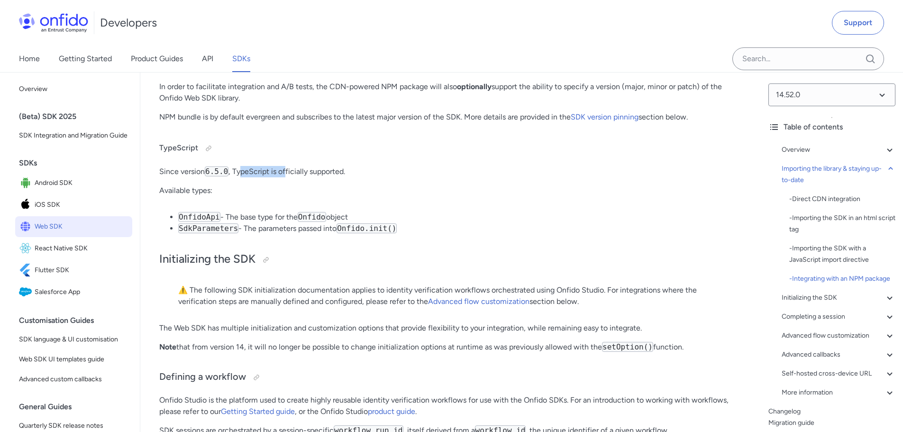
drag, startPoint x: 241, startPoint y: 200, endPoint x: 329, endPoint y: 200, distance: 88.2
click at [324, 177] on p "Since version 6.5.0 , TypeScript is officially supported." at bounding box center [450, 171] width 583 height 11
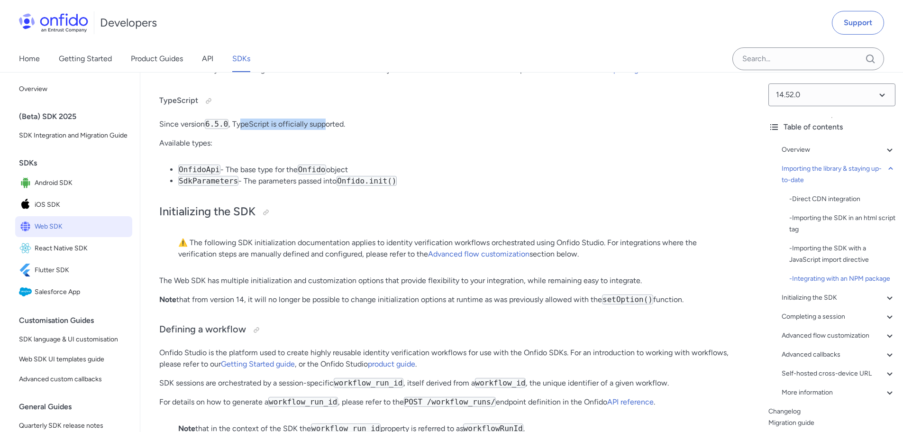
scroll to position [1802, 0]
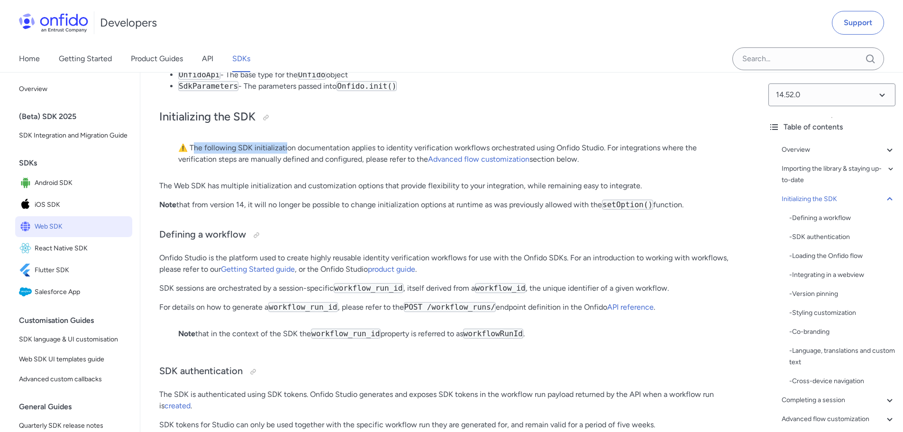
drag, startPoint x: 196, startPoint y: 173, endPoint x: 305, endPoint y: 178, distance: 109.6
click at [302, 165] on p "⚠️ The following SDK initialization documentation applies to identity verificat…" at bounding box center [450, 153] width 545 height 23
drag, startPoint x: 317, startPoint y: 180, endPoint x: 332, endPoint y: 182, distance: 15.2
click at [318, 165] on p "⚠️ The following SDK initialization documentation applies to identity verificat…" at bounding box center [450, 153] width 545 height 23
click at [322, 165] on p "⚠️ The following SDK initialization documentation applies to identity verificat…" at bounding box center [450, 153] width 545 height 23
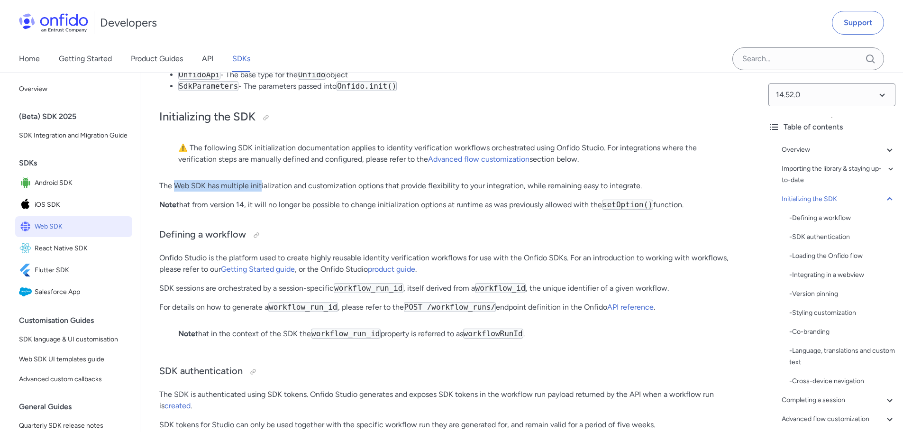
drag, startPoint x: 173, startPoint y: 209, endPoint x: 273, endPoint y: 210, distance: 100.0
click at [265, 192] on p "The Web SDK has multiple initialization and customization options that provide …" at bounding box center [450, 185] width 583 height 11
click at [278, 192] on p "The Web SDK has multiple initialization and customization options that provide …" at bounding box center [450, 185] width 583 height 11
drag, startPoint x: 191, startPoint y: 230, endPoint x: 334, endPoint y: 234, distance: 142.8
click at [322, 211] on p "Note that from version 14, it will no longer be possible to change initializati…" at bounding box center [450, 204] width 583 height 11
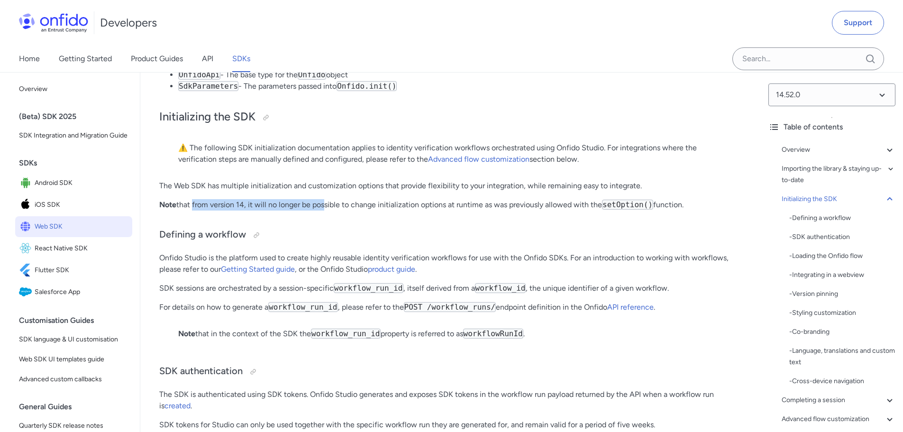
scroll to position [1849, 0]
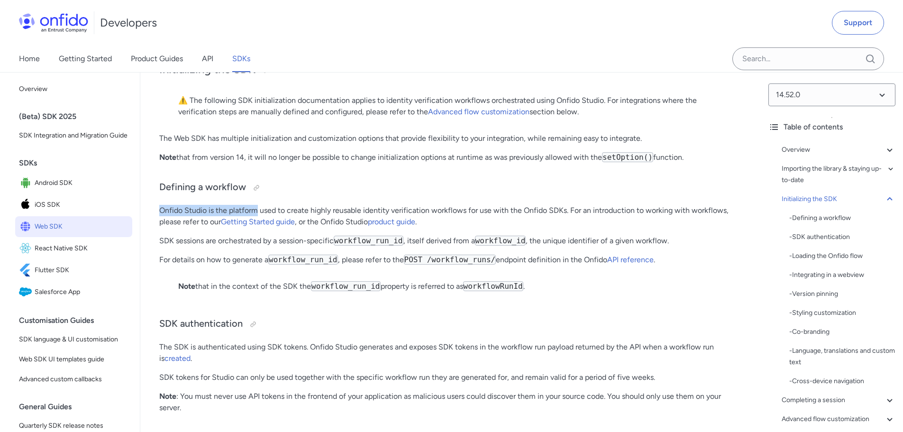
drag, startPoint x: 160, startPoint y: 238, endPoint x: 261, endPoint y: 236, distance: 101.5
click at [260, 228] on p "Onfido Studio is the platform used to create highly reusable identity verificat…" at bounding box center [450, 216] width 583 height 23
drag, startPoint x: 282, startPoint y: 239, endPoint x: 286, endPoint y: 241, distance: 5.1
click at [282, 228] on p "Onfido Studio is the platform used to create highly reusable identity verificat…" at bounding box center [450, 216] width 583 height 23
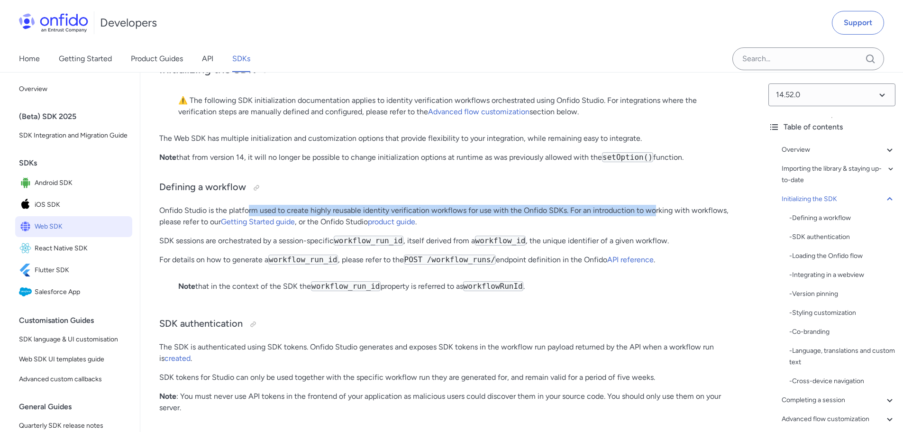
drag, startPoint x: 249, startPoint y: 239, endPoint x: 612, endPoint y: 245, distance: 362.7
click at [656, 228] on p "Onfido Studio is the platform used to create highly reusable identity verificat…" at bounding box center [450, 216] width 583 height 23
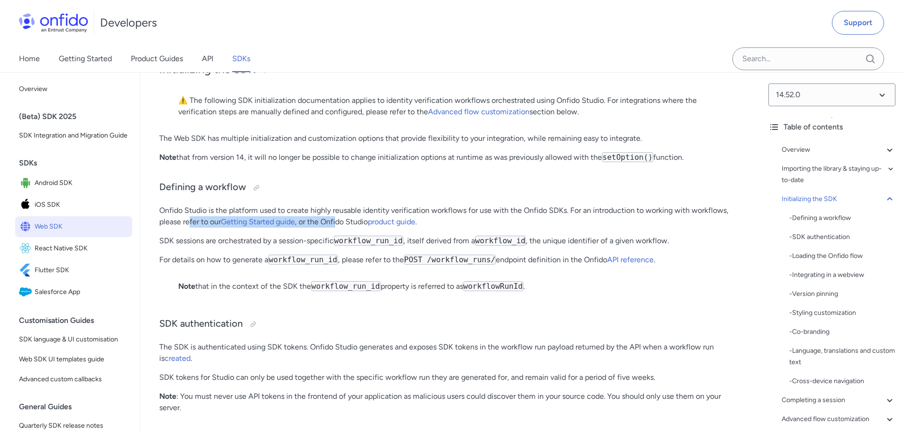
drag, startPoint x: 188, startPoint y: 248, endPoint x: 356, endPoint y: 247, distance: 167.8
click at [356, 228] on p "Onfido Studio is the platform used to create highly reusable identity verificat…" at bounding box center [450, 216] width 583 height 23
drag, startPoint x: 190, startPoint y: 263, endPoint x: 184, endPoint y: 267, distance: 7.5
click at [189, 247] on p "SDK sessions are orchestrated by a session-specific workflow_run_id , itself de…" at bounding box center [450, 240] width 583 height 11
drag, startPoint x: 159, startPoint y: 268, endPoint x: 218, endPoint y: 268, distance: 58.8
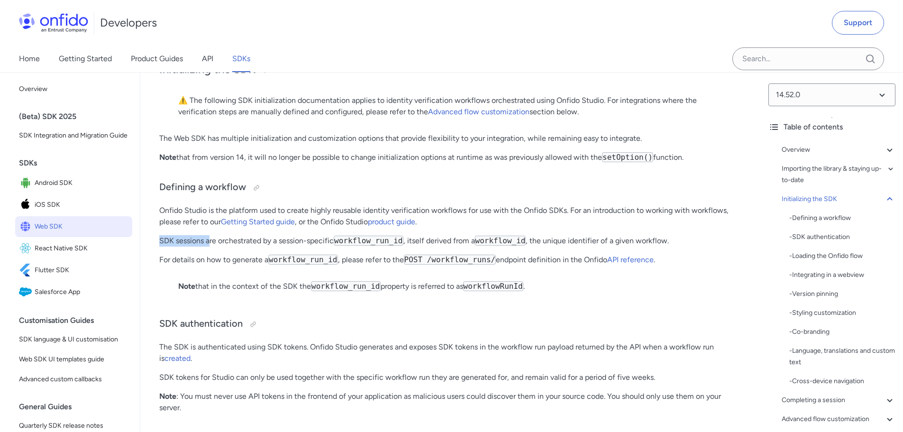
click at [219, 247] on p "SDK sessions are orchestrated by a session-specific workflow_run_id , itself de…" at bounding box center [450, 240] width 583 height 11
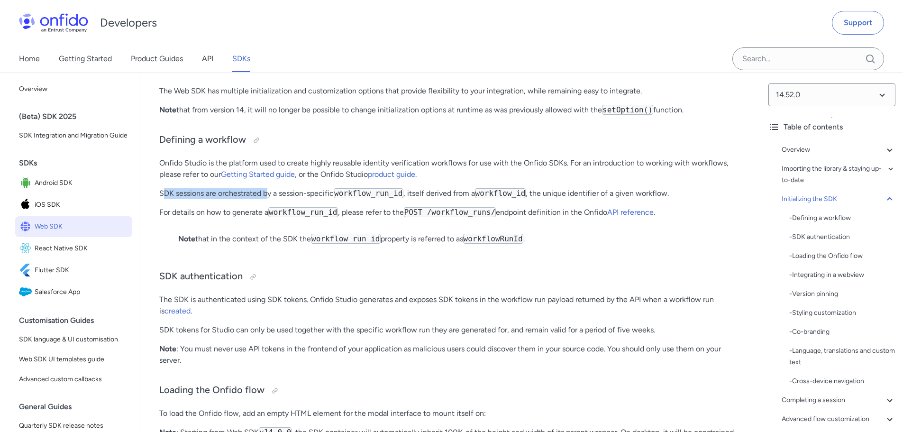
drag, startPoint x: 180, startPoint y: 221, endPoint x: 286, endPoint y: 218, distance: 106.3
click at [279, 199] on p "SDK sessions are orchestrated by a session-specific workflow_run_id , itself de…" at bounding box center [450, 193] width 583 height 11
click at [289, 199] on p "SDK sessions are orchestrated by a session-specific workflow_run_id , itself de…" at bounding box center [450, 193] width 583 height 11
drag, startPoint x: 416, startPoint y: 221, endPoint x: 476, endPoint y: 219, distance: 60.7
click at [472, 199] on p "SDK sessions are orchestrated by a session-specific workflow_run_id , itself de…" at bounding box center [450, 193] width 583 height 11
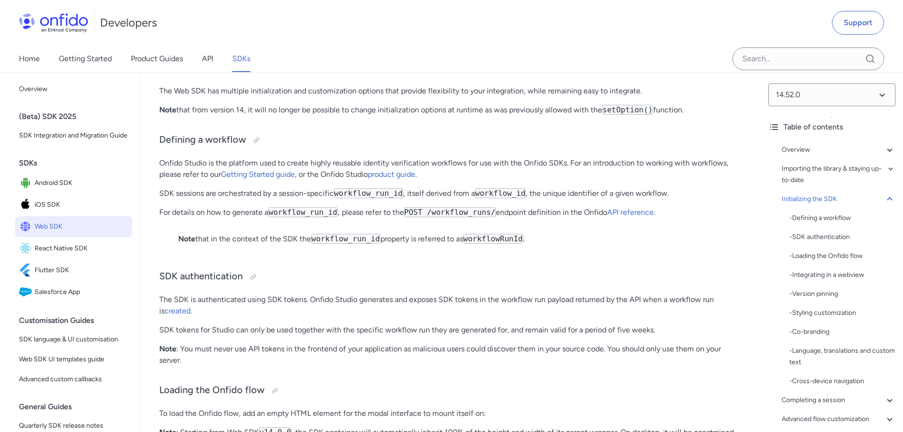
click at [553, 199] on p "SDK sessions are orchestrated by a session-specific workflow_run_id , itself de…" at bounding box center [450, 193] width 583 height 11
drag, startPoint x: 420, startPoint y: 221, endPoint x: 566, endPoint y: 214, distance: 146.7
drag, startPoint x: 554, startPoint y: 216, endPoint x: 624, endPoint y: 216, distance: 69.7
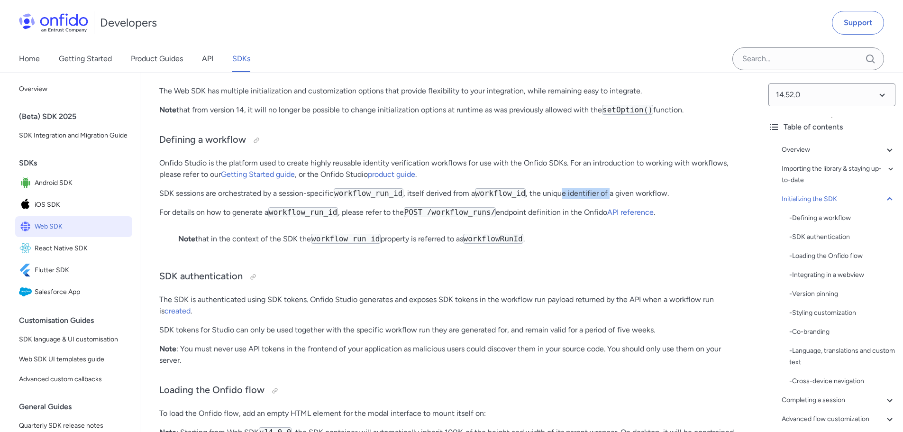
click at [621, 199] on p "SDK sessions are orchestrated by a session-specific workflow_run_id , itself de…" at bounding box center [450, 193] width 583 height 11
drag, startPoint x: 172, startPoint y: 236, endPoint x: 337, endPoint y: 236, distance: 164.5
click at [334, 218] on p "For details on how to generate a workflow_run_id , please refer to the POST /wo…" at bounding box center [450, 212] width 583 height 11
click at [366, 218] on p "For details on how to generate a workflow_run_id , please refer to the POST /wo…" at bounding box center [450, 212] width 583 height 11
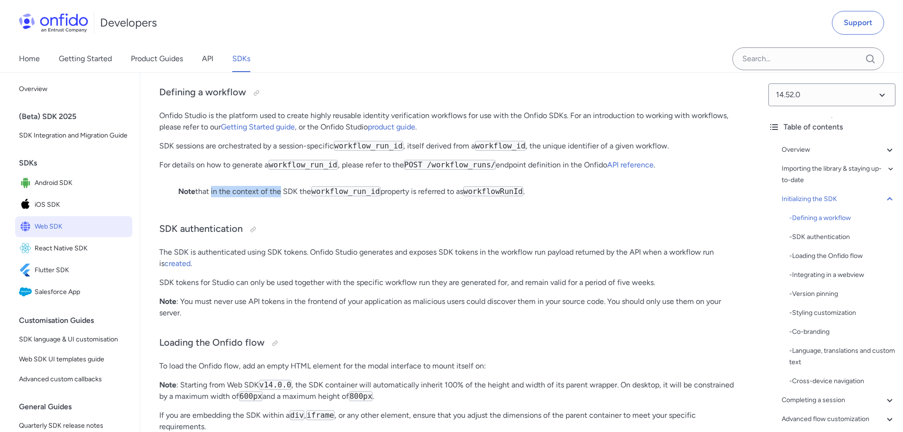
drag, startPoint x: 211, startPoint y: 218, endPoint x: 314, endPoint y: 226, distance: 103.2
click at [307, 197] on p "Note that in the context of the SDK the workflow_run_id property is referred to…" at bounding box center [450, 191] width 545 height 11
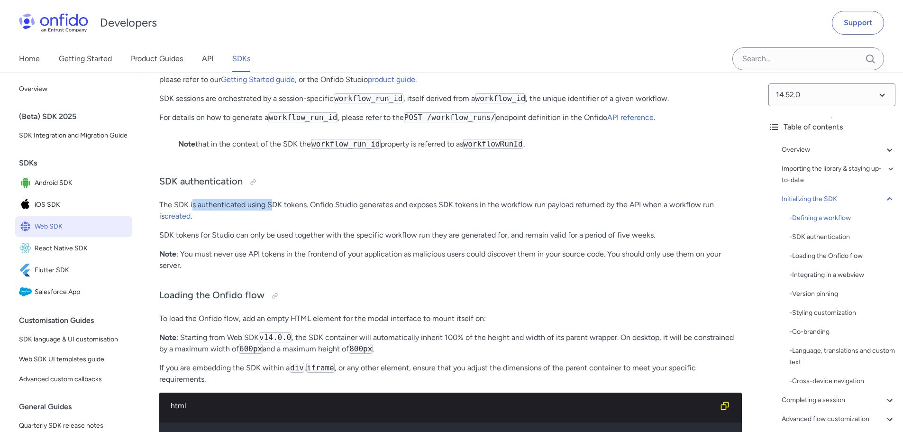
drag, startPoint x: 191, startPoint y: 230, endPoint x: 295, endPoint y: 232, distance: 104.8
click at [283, 222] on p "The SDK is authenticated using SDK tokens. Onfido Studio generates and exposes …" at bounding box center [450, 210] width 583 height 23
click at [303, 222] on p "The SDK is authenticated using SDK tokens. Onfido Studio generates and exposes …" at bounding box center [450, 210] width 583 height 23
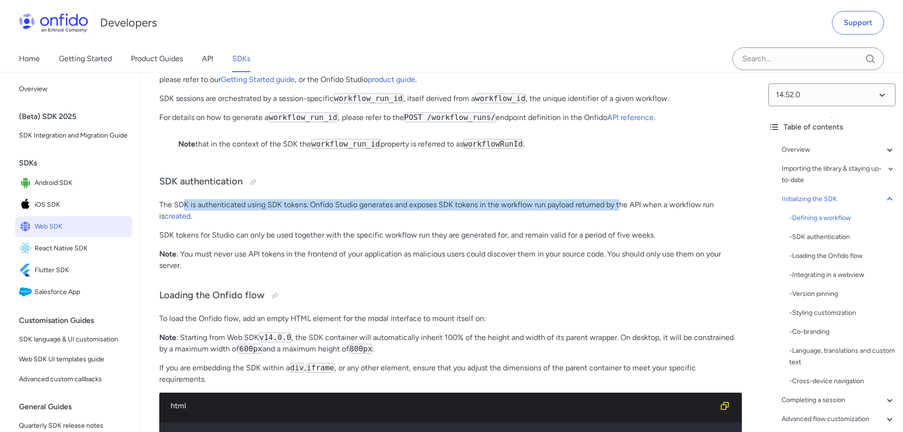
drag, startPoint x: 185, startPoint y: 231, endPoint x: 638, endPoint y: 233, distance: 453.3
click at [632, 222] on p "The SDK is authenticated using SDK tokens. Onfido Studio generates and exposes …" at bounding box center [450, 210] width 583 height 23
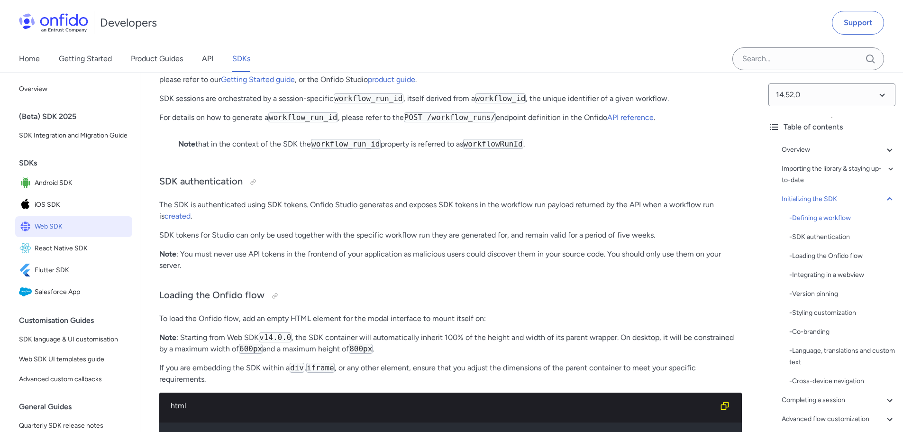
click at [641, 222] on p "The SDK is authenticated using SDK tokens. Onfido Studio generates and exposes …" at bounding box center [450, 210] width 583 height 23
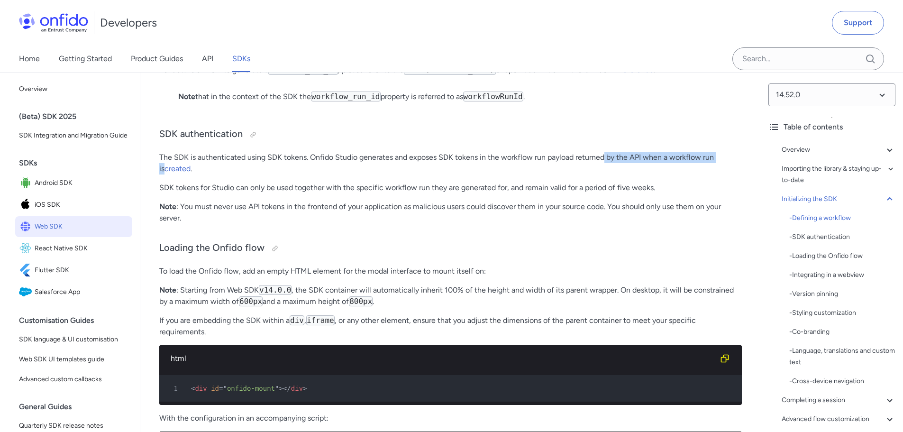
drag, startPoint x: 605, startPoint y: 178, endPoint x: 742, endPoint y: 180, distance: 136.1
click at [358, 174] on p "The SDK is authenticated using SDK tokens. Onfido Studio generates and exposes …" at bounding box center [450, 163] width 583 height 23
drag, startPoint x: 179, startPoint y: 213, endPoint x: 270, endPoint y: 213, distance: 91.0
click at [263, 193] on p "SDK tokens for Studio can only be used together with the specific workflow run …" at bounding box center [450, 187] width 583 height 11
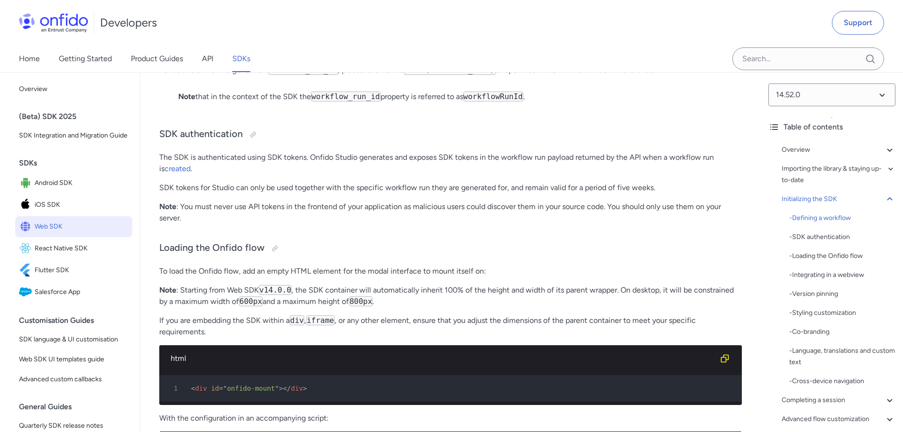
click at [271, 193] on p "SDK tokens for Studio can only be used together with the specific workflow run …" at bounding box center [450, 187] width 583 height 11
drag, startPoint x: 194, startPoint y: 218, endPoint x: 475, endPoint y: 216, distance: 280.2
click at [475, 193] on p "SDK tokens for Studio can only be used together with the specific workflow run …" at bounding box center [450, 187] width 583 height 11
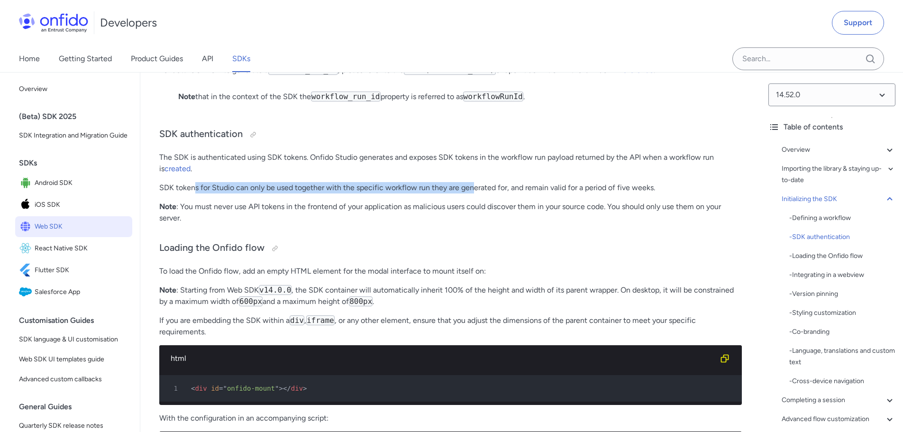
scroll to position [2086, 0]
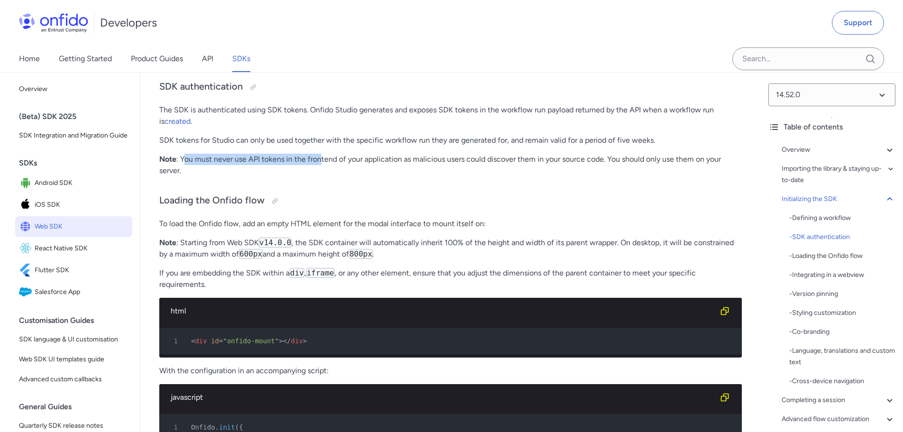
drag, startPoint x: 187, startPoint y: 184, endPoint x: 337, endPoint y: 189, distance: 150.4
click at [328, 176] on p "Note : You must never use API tokens in the frontend of your application as mal…" at bounding box center [450, 165] width 583 height 23
click at [347, 176] on p "Note : You must never use API tokens in the frontend of your application as mal…" at bounding box center [450, 165] width 583 height 23
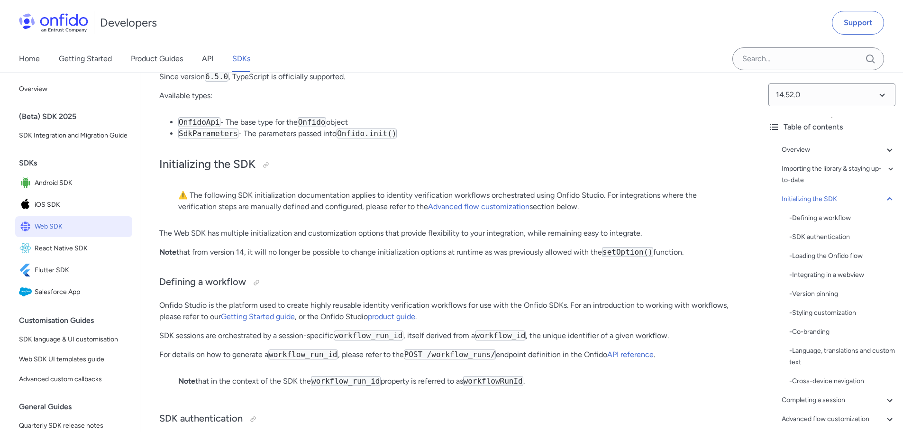
scroll to position [1707, 0]
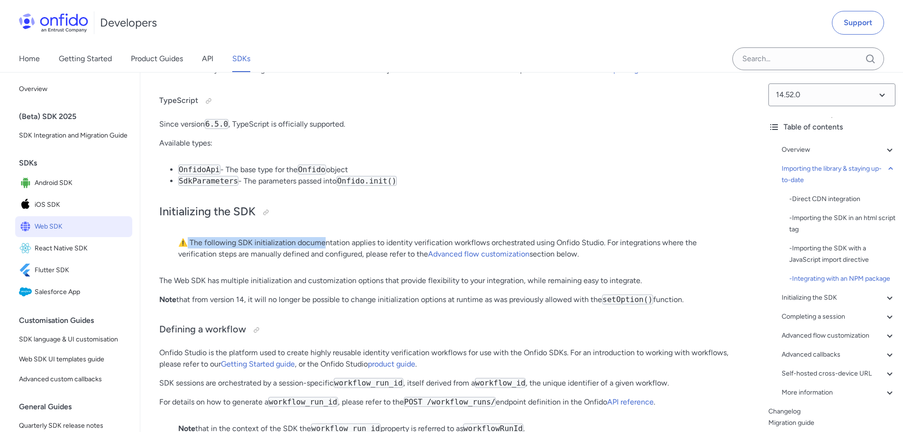
drag, startPoint x: 189, startPoint y: 267, endPoint x: 341, endPoint y: 263, distance: 152.3
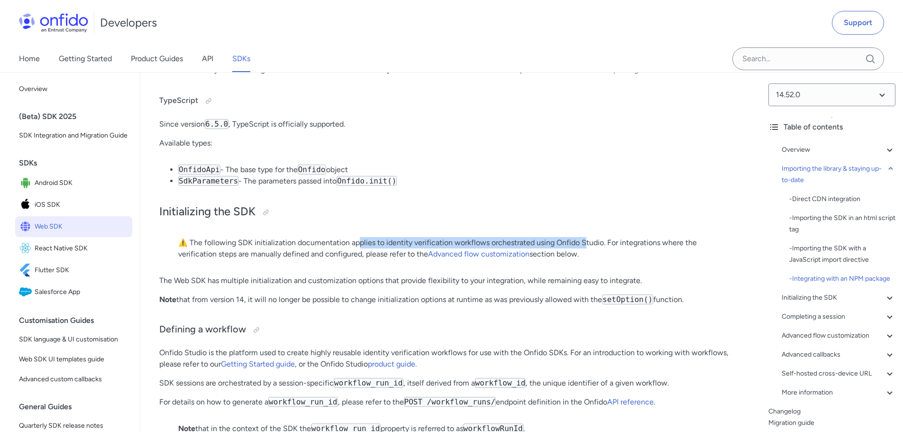
drag, startPoint x: 359, startPoint y: 266, endPoint x: 614, endPoint y: 264, distance: 254.1
drag, startPoint x: 618, startPoint y: 265, endPoint x: 636, endPoint y: 272, distance: 18.8
click at [677, 260] on p "⚠️ The following SDK initialization documentation applies to identity verificat…" at bounding box center [450, 248] width 545 height 23
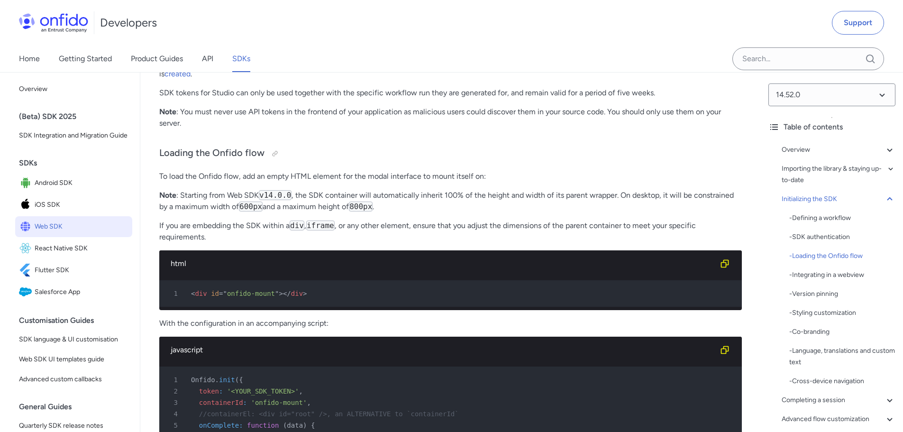
scroll to position [2228, 0]
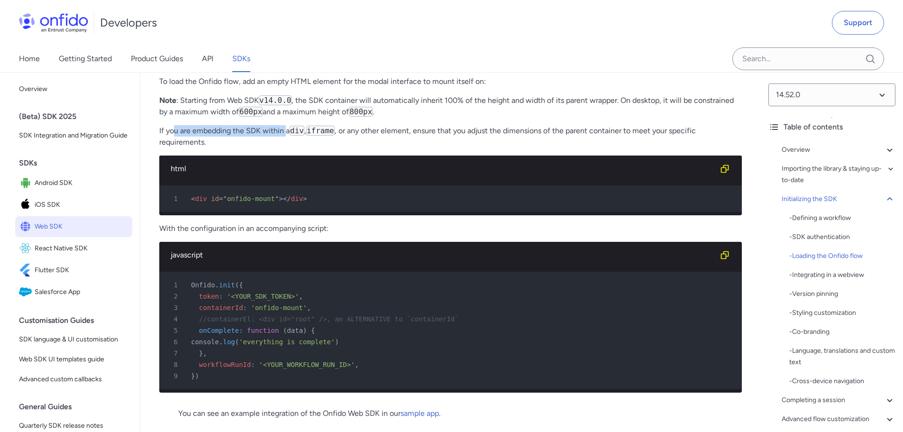
drag, startPoint x: 176, startPoint y: 160, endPoint x: 300, endPoint y: 158, distance: 123.8
click at [291, 148] on p "If you are embedding the SDK within a div , iframe , or any other element, ensu…" at bounding box center [450, 136] width 583 height 23
drag, startPoint x: 404, startPoint y: 159, endPoint x: 415, endPoint y: 161, distance: 10.7
click at [409, 148] on p "If you are embedding the SDK within a div , iframe , or any other element, ensu…" at bounding box center [450, 136] width 583 height 23
click at [241, 148] on p "If you are embedding the SDK within a div , iframe , or any other element, ensu…" at bounding box center [450, 136] width 583 height 23
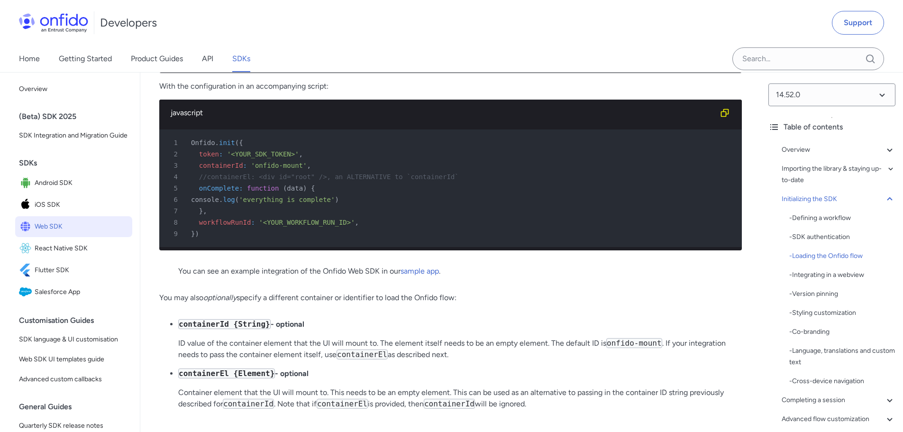
scroll to position [2418, 0]
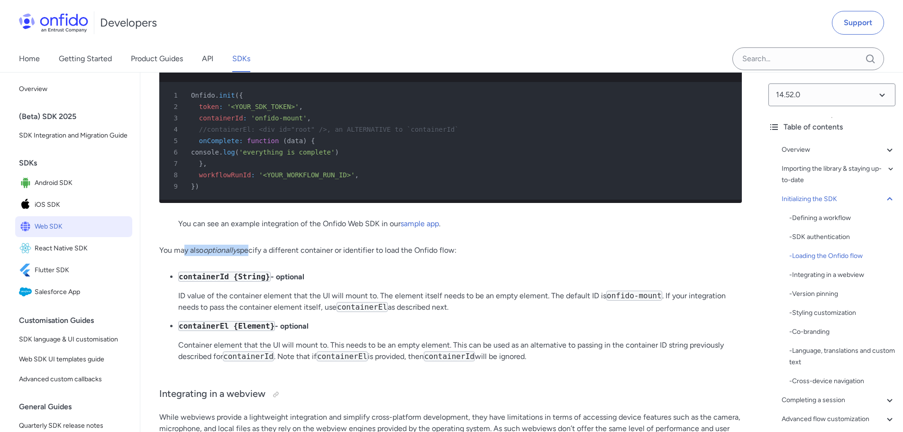
drag, startPoint x: 189, startPoint y: 290, endPoint x: 286, endPoint y: 284, distance: 97.3
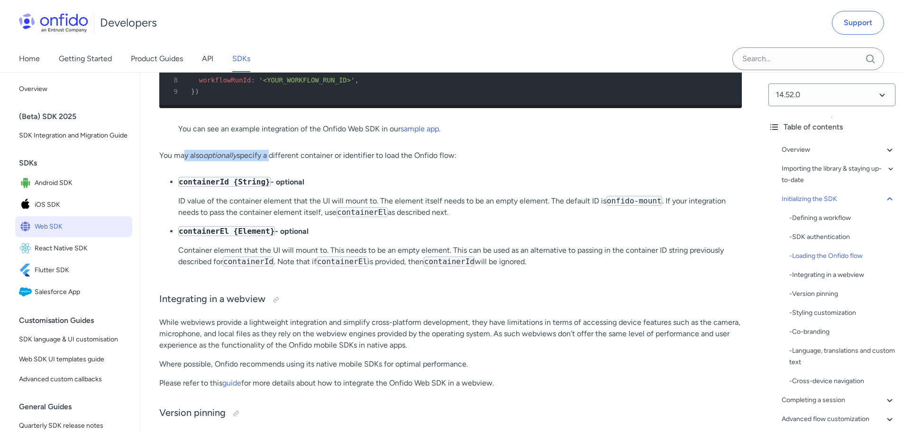
scroll to position [2560, 0]
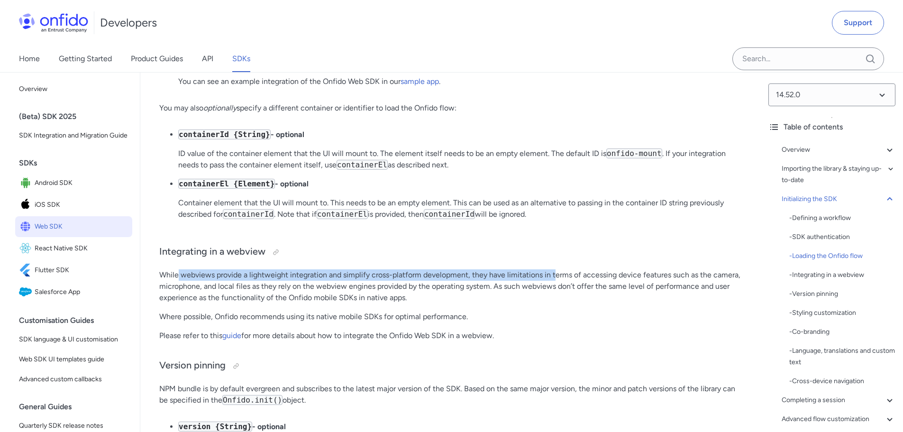
drag, startPoint x: 178, startPoint y: 320, endPoint x: 562, endPoint y: 314, distance: 384.6
click at [562, 303] on p "While webviews provide a lightweight integration and simplify cross-platform de…" at bounding box center [450, 286] width 583 height 34
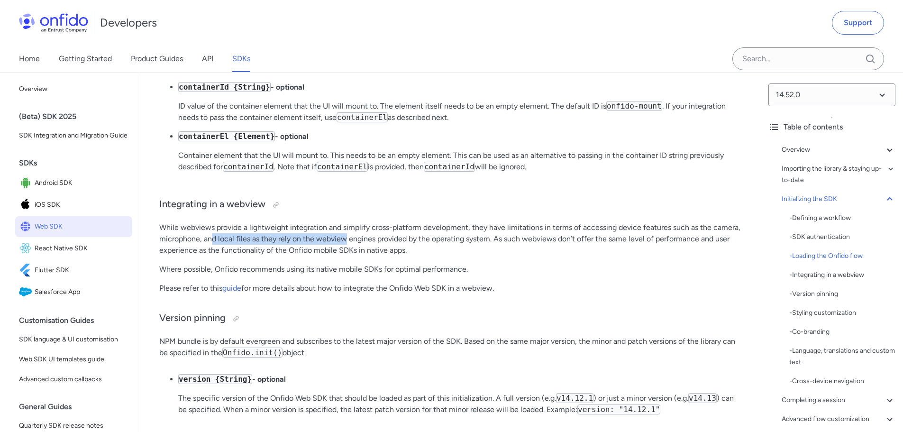
drag, startPoint x: 211, startPoint y: 281, endPoint x: 374, endPoint y: 277, distance: 162.2
click at [369, 256] on p "While webviews provide a lightweight integration and simplify cross-platform de…" at bounding box center [450, 239] width 583 height 34
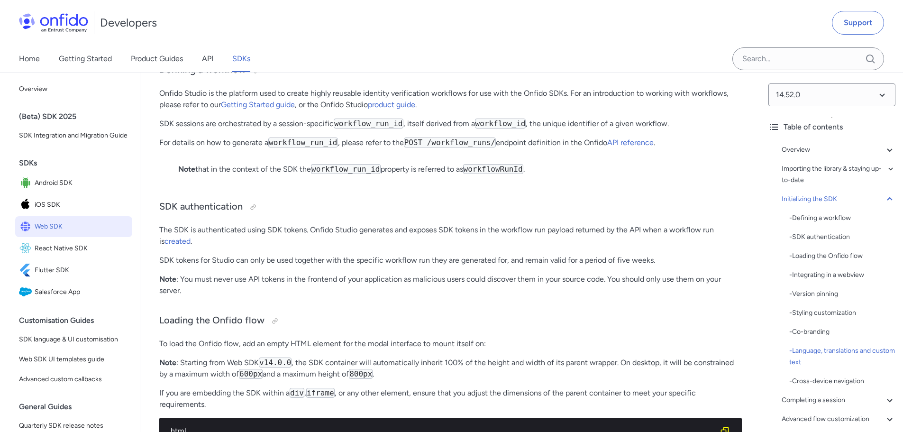
scroll to position [0, 0]
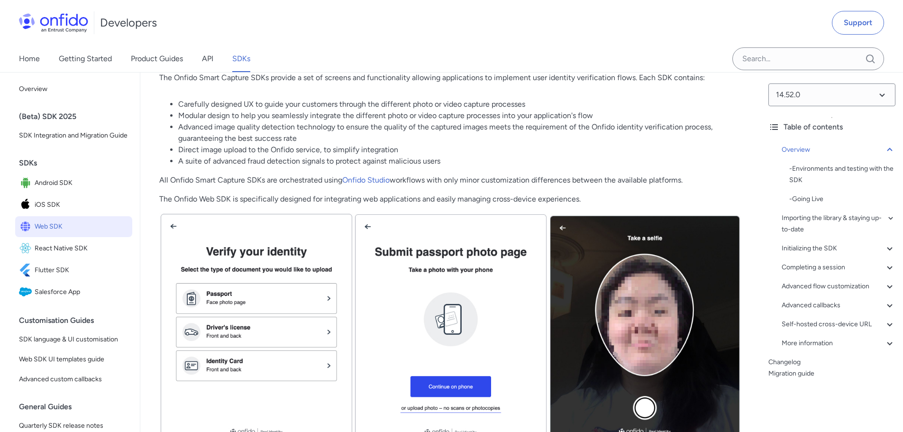
click at [547, 127] on li "Advanced image quality detection technology to ensure the quality of the captur…" at bounding box center [460, 132] width 564 height 23
